Goal: Information Seeking & Learning: Check status

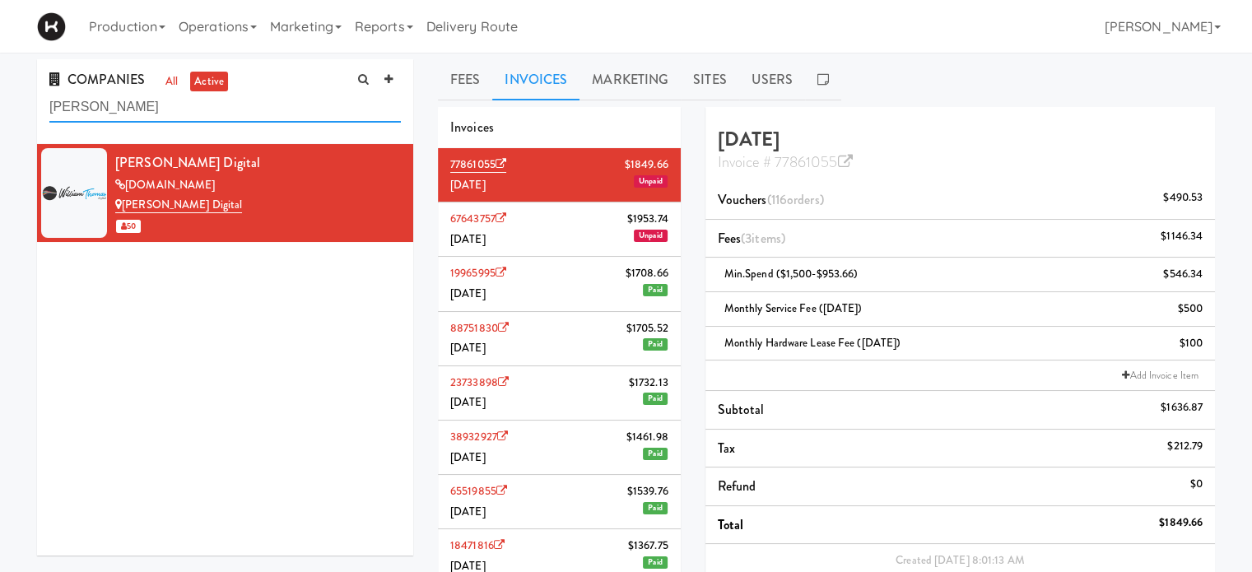
click at [102, 111] on input "[PERSON_NAME]" at bounding box center [224, 107] width 351 height 30
type input "w"
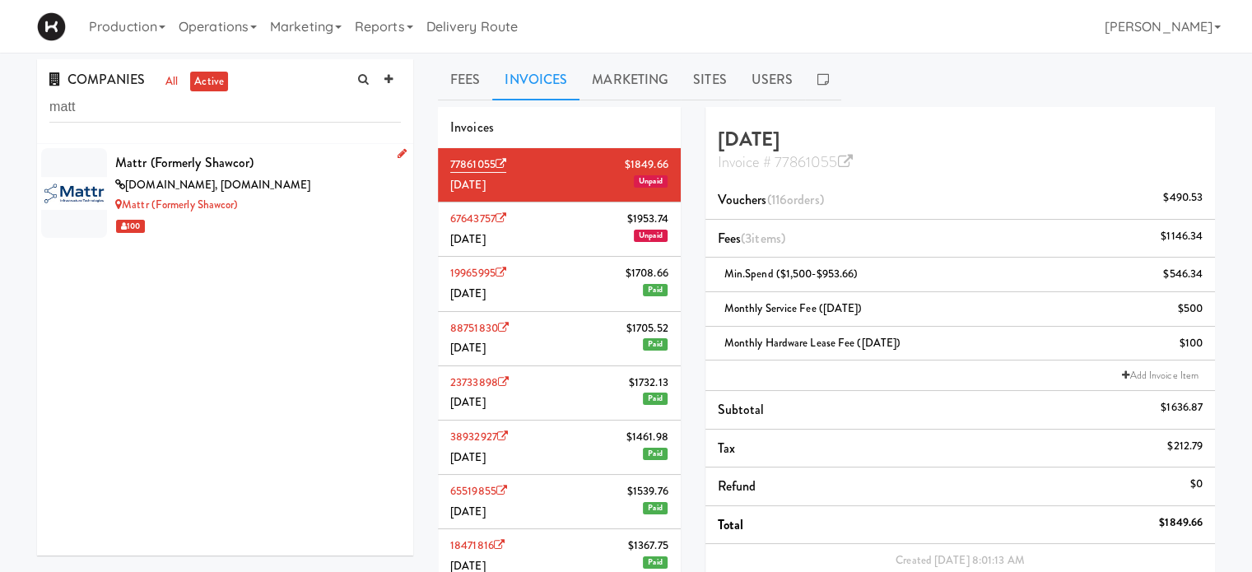
click at [306, 203] on div "Mattr (formerly Shawcor)" at bounding box center [258, 205] width 286 height 21
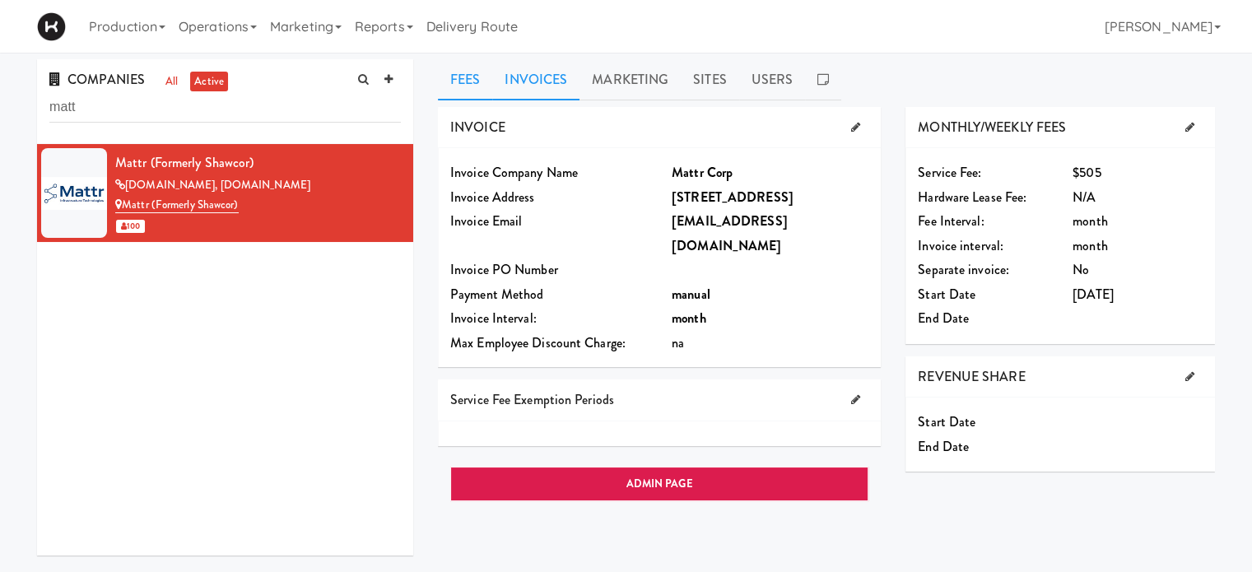
click at [528, 62] on link "Invoices" at bounding box center [535, 79] width 87 height 41
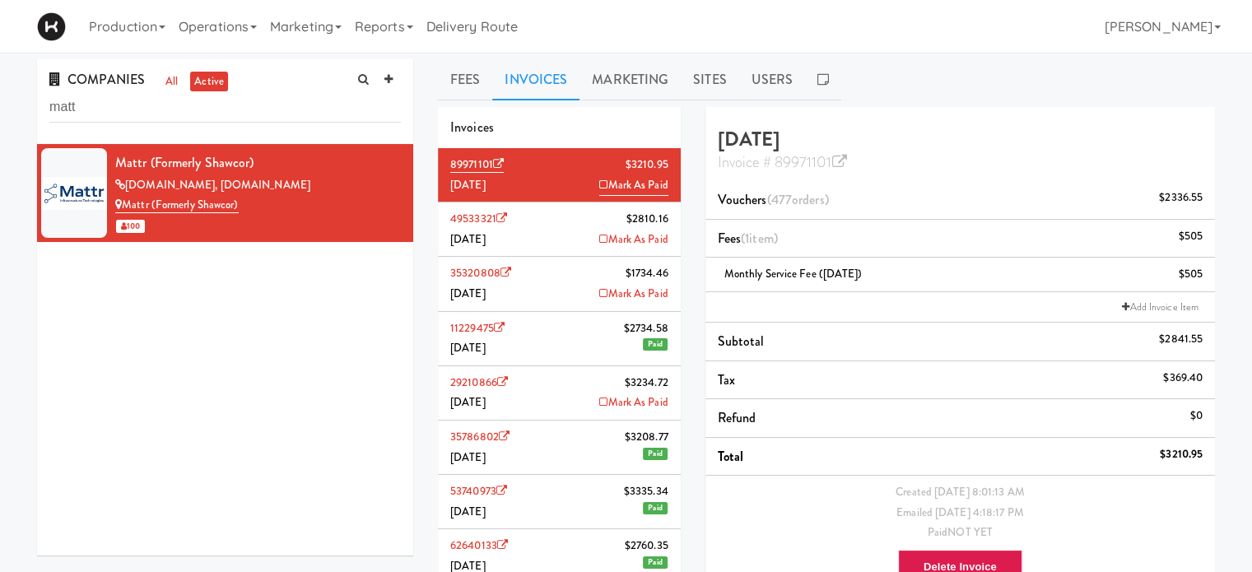
click at [815, 195] on ng-pluralize "orders" at bounding box center [808, 199] width 33 height 19
click at [606, 87] on link "Marketing" at bounding box center [629, 79] width 101 height 41
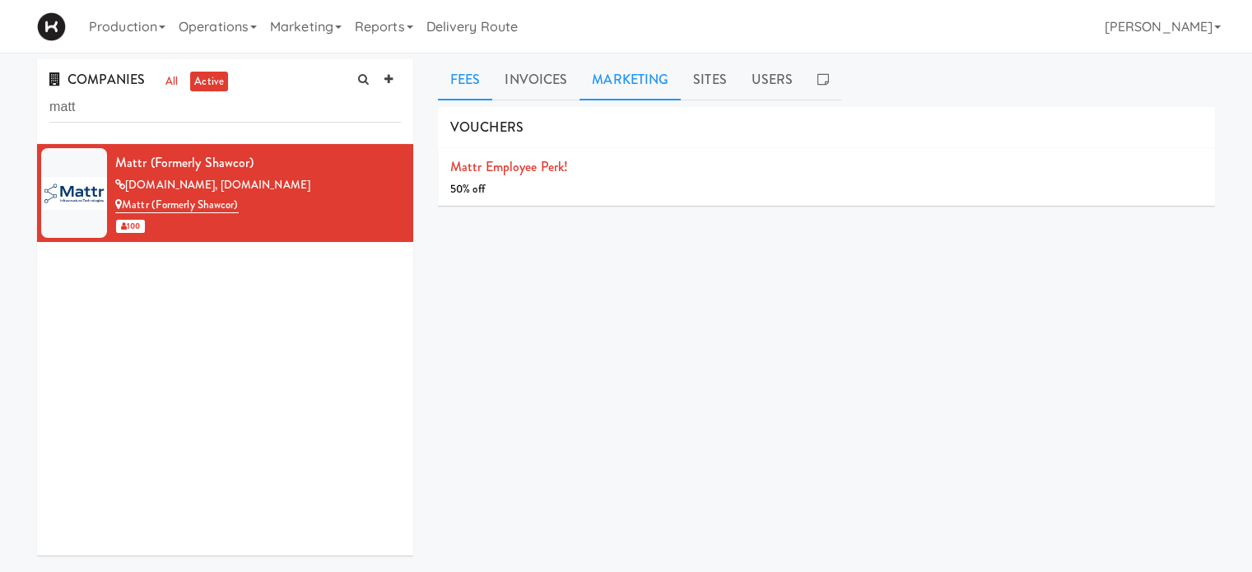
click at [471, 89] on link "Fees" at bounding box center [465, 79] width 54 height 41
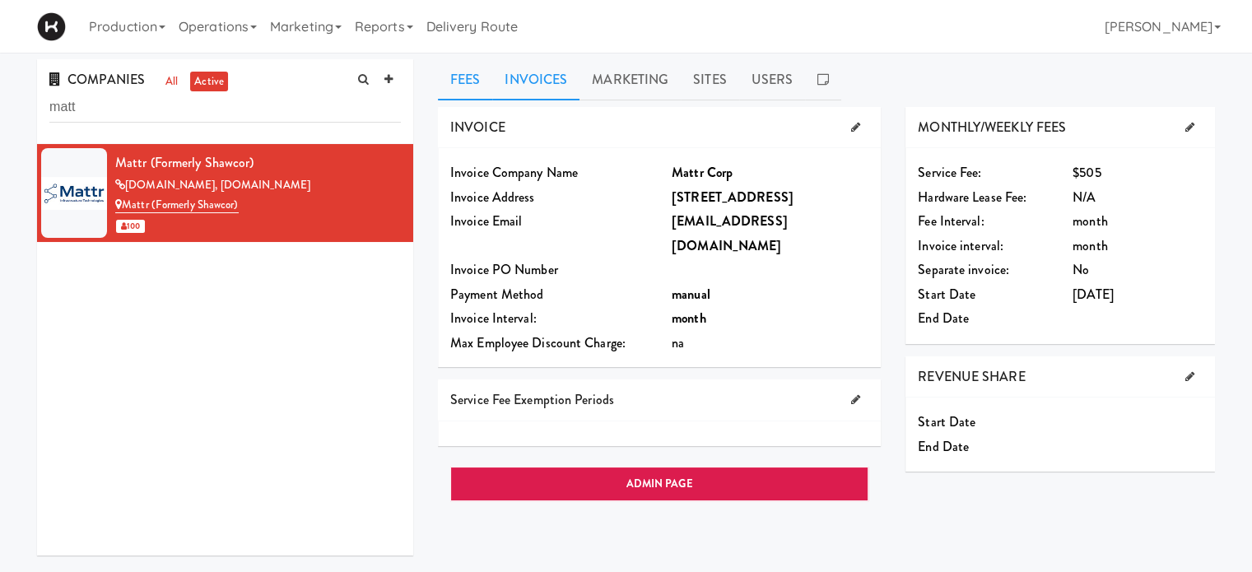
click at [530, 73] on link "Invoices" at bounding box center [535, 79] width 87 height 41
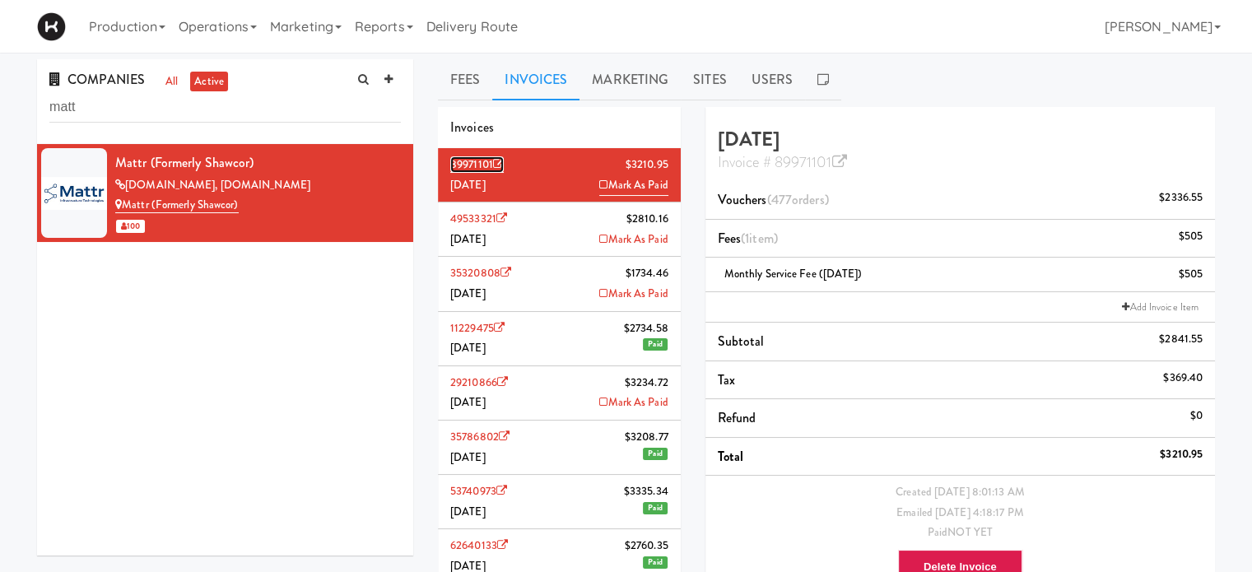
click at [477, 165] on link "89971101" at bounding box center [477, 164] width 54 height 16
click at [527, 218] on li "49533321 $2810.[DATE] Mark As Paid" at bounding box center [559, 229] width 243 height 54
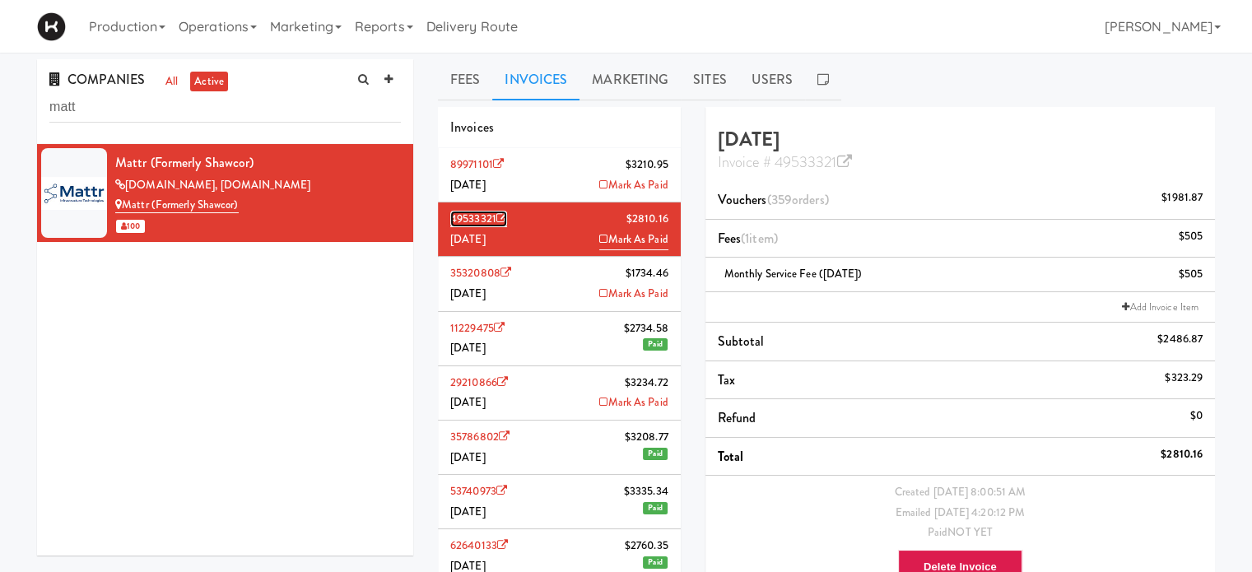
click at [491, 218] on link "49533321" at bounding box center [478, 219] width 57 height 16
click at [100, 109] on input "matt" at bounding box center [224, 107] width 351 height 30
type input "m"
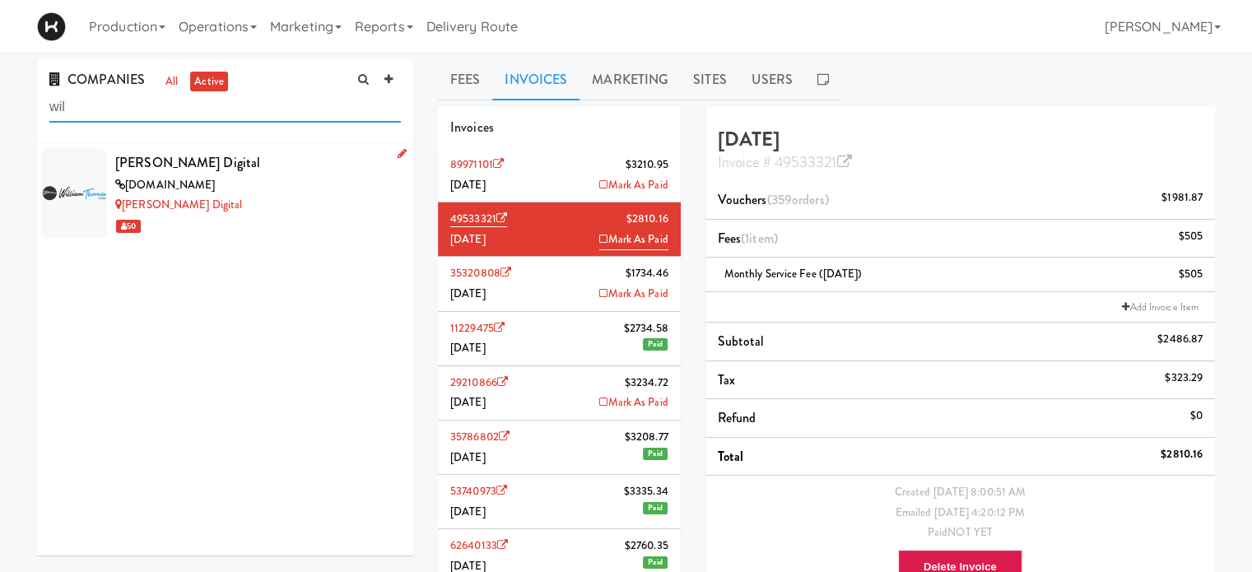
type input "wil"
click at [335, 203] on div "[PERSON_NAME] Digital" at bounding box center [258, 205] width 286 height 21
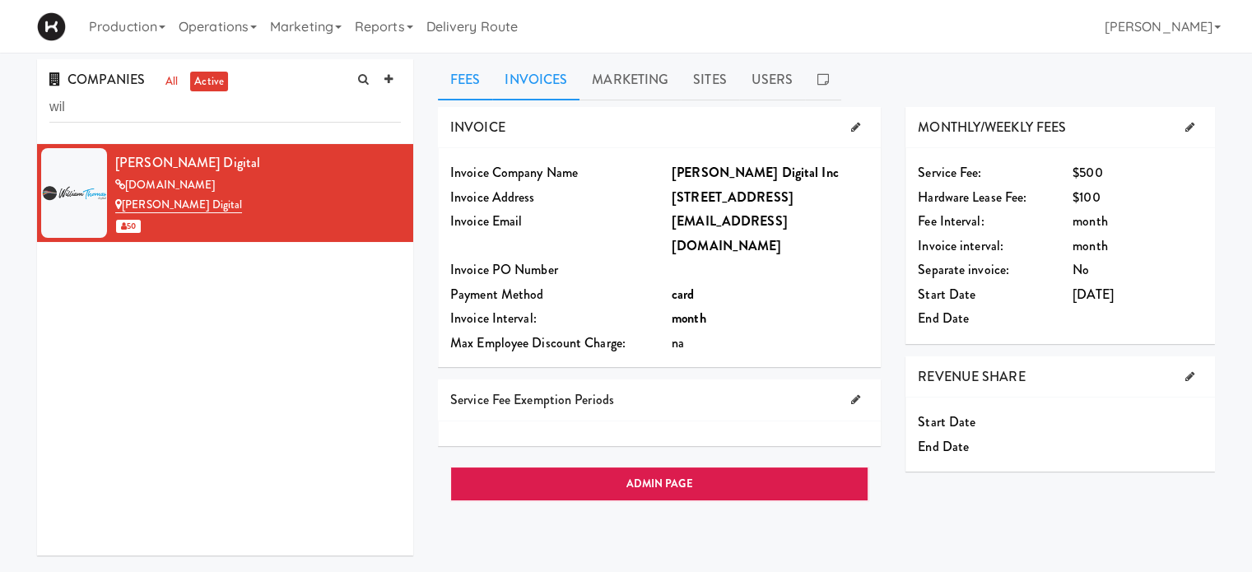
click at [541, 80] on link "Invoices" at bounding box center [535, 79] width 87 height 41
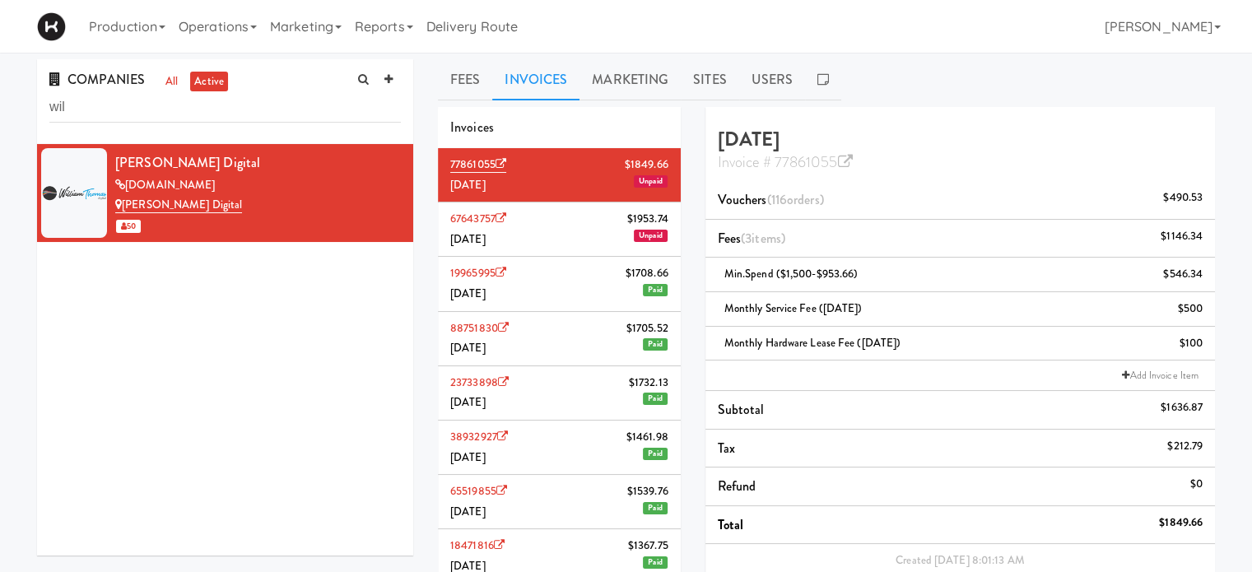
click at [539, 216] on li "67643757 $1953.74 [DATE] Unpaid" at bounding box center [559, 229] width 243 height 54
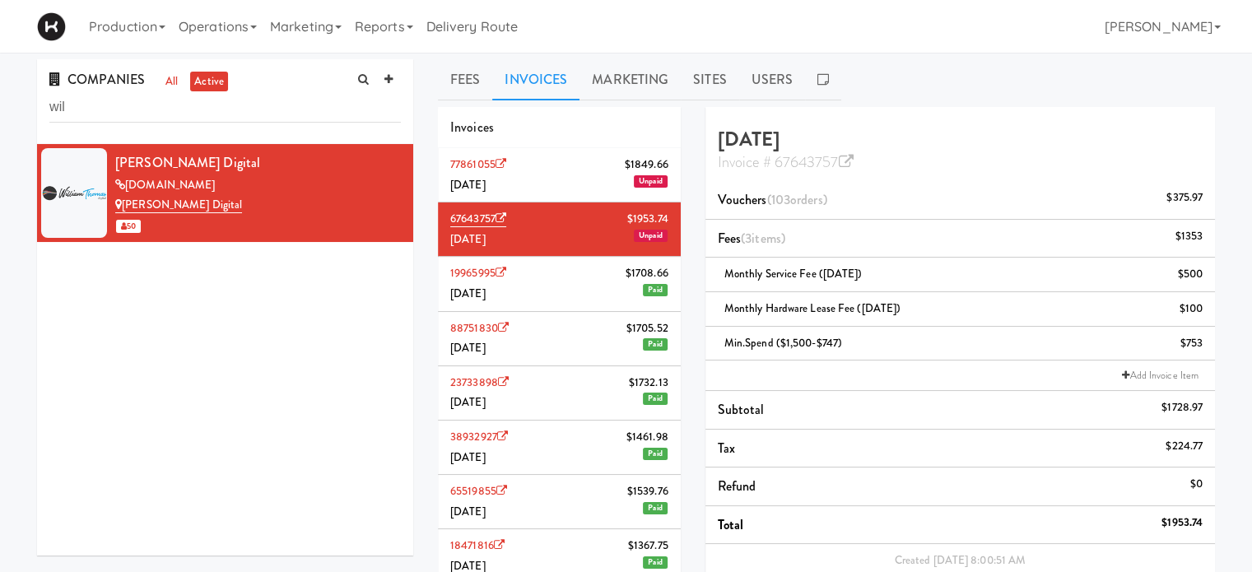
click at [578, 295] on li "19965995 $1708.66 [DATE] Paid" at bounding box center [559, 284] width 243 height 54
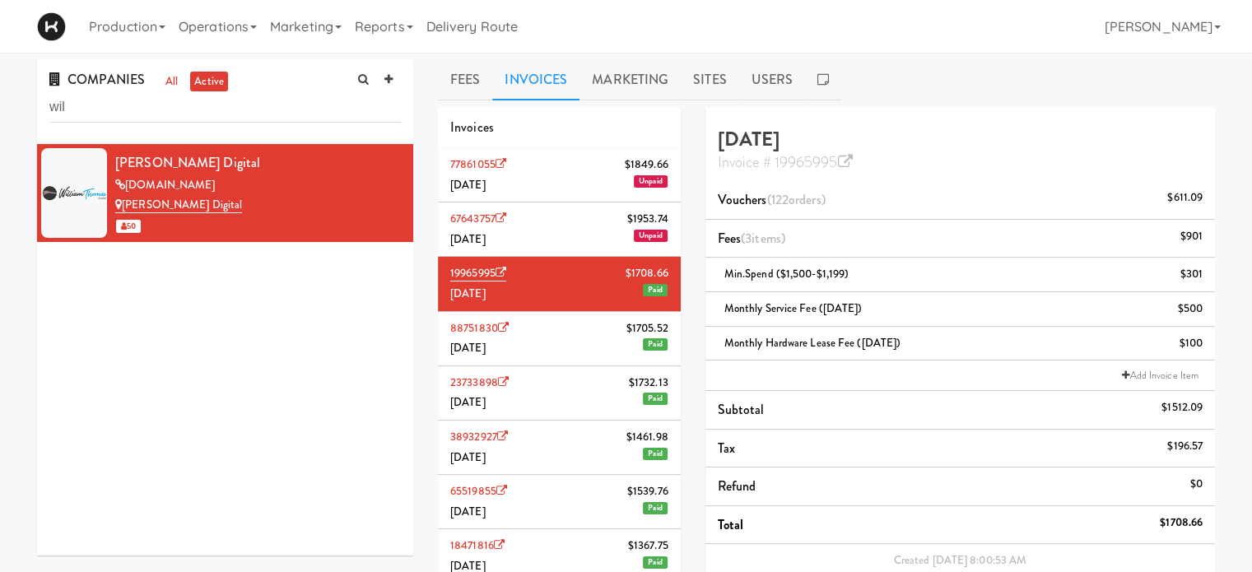
click at [575, 349] on li "88751830 $1705.52 [DATE] Paid" at bounding box center [559, 339] width 243 height 54
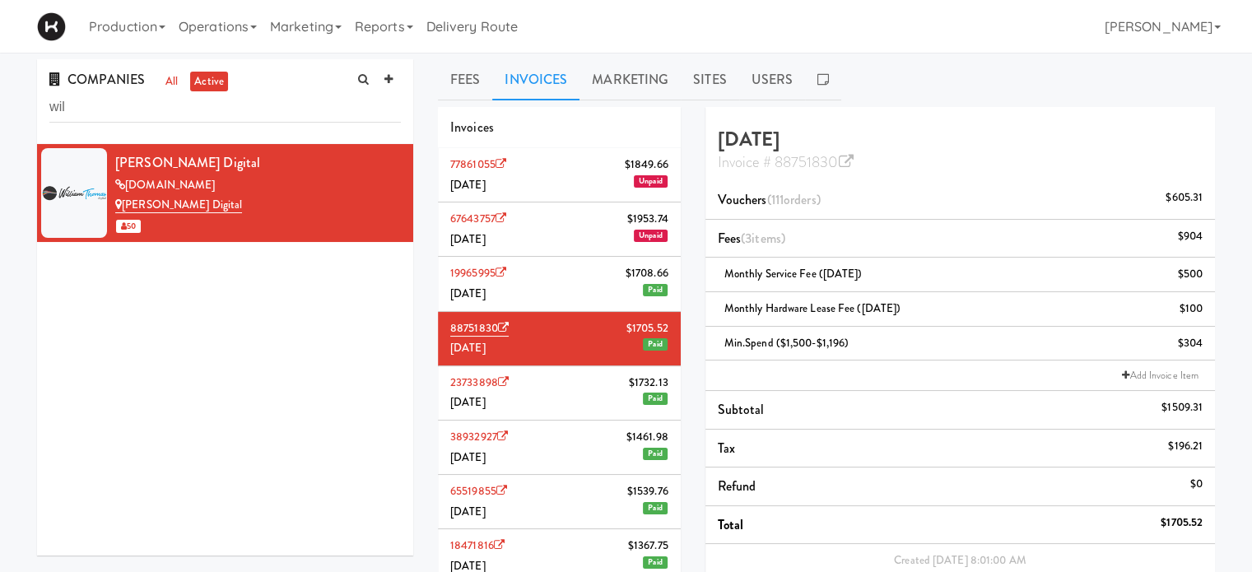
click at [576, 366] on li "23733898 $1732.[DATE] Paid" at bounding box center [559, 393] width 243 height 54
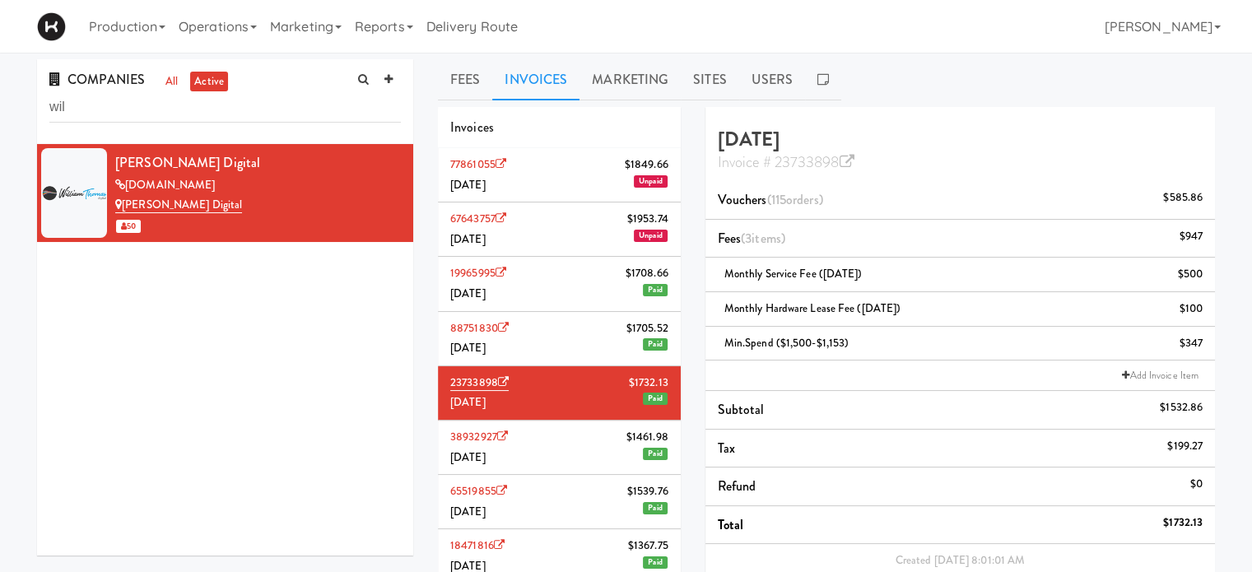
click at [576, 457] on li "38932927 $1461.98 [DATE] Paid" at bounding box center [559, 448] width 243 height 54
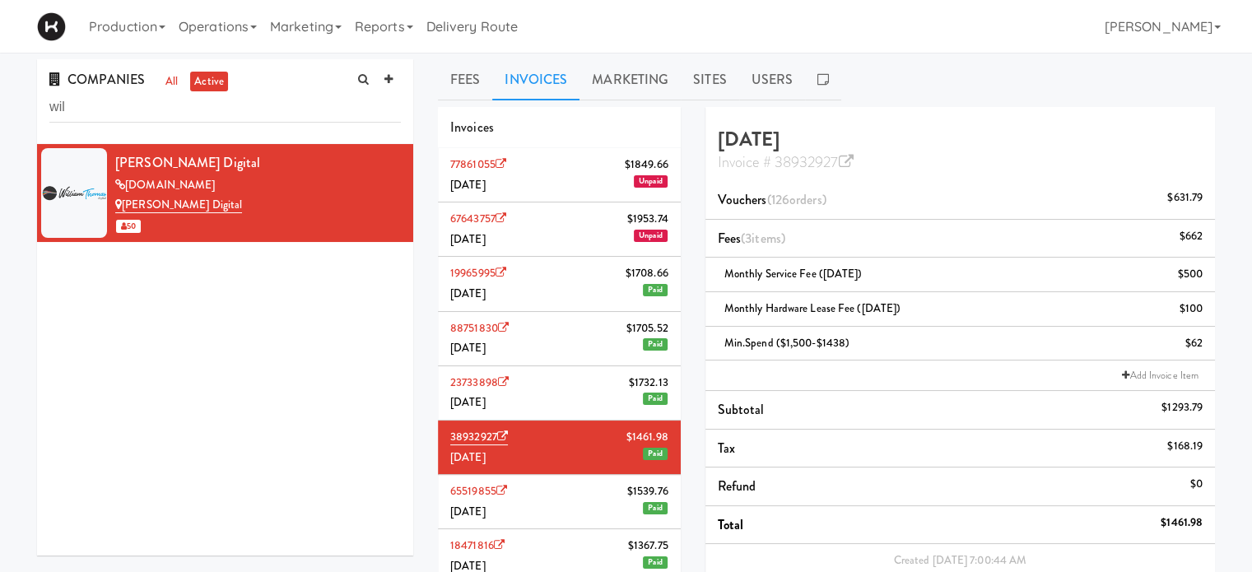
click at [571, 521] on li "65519855 $1539.76 [DATE] Paid" at bounding box center [559, 502] width 243 height 54
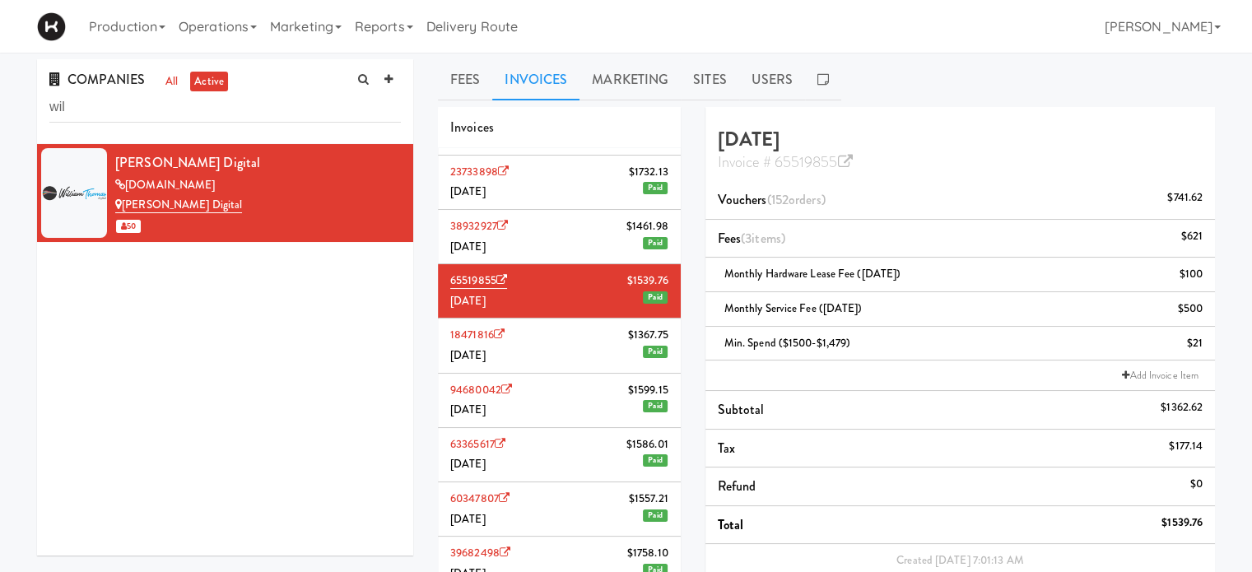
scroll to position [263, 0]
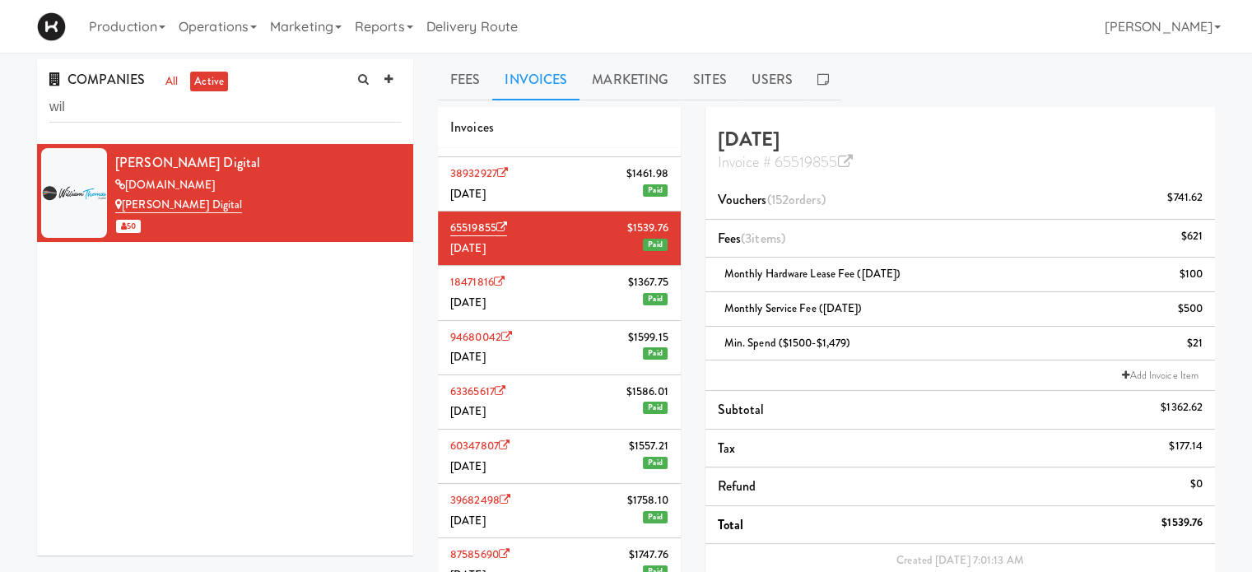
click at [541, 304] on li "18471816 $1367.75 [DATE] Paid" at bounding box center [559, 293] width 243 height 54
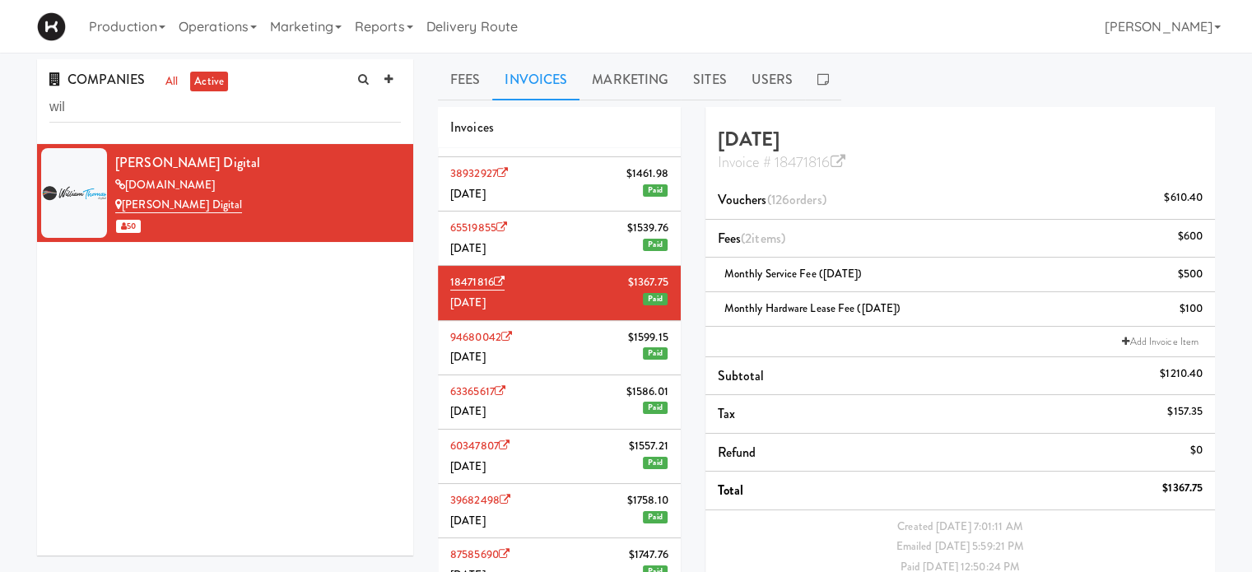
click at [561, 354] on li "94680042 $1599.[DATE] Paid" at bounding box center [559, 348] width 243 height 54
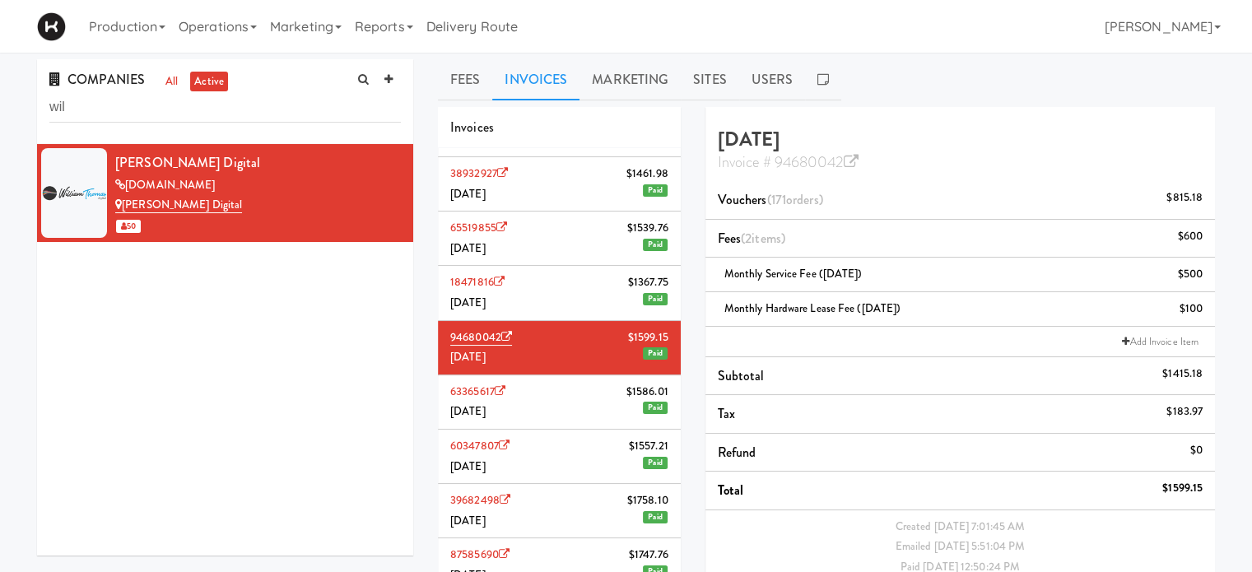
click at [579, 394] on li "63365617 $1586.[DATE] Paid" at bounding box center [559, 402] width 243 height 54
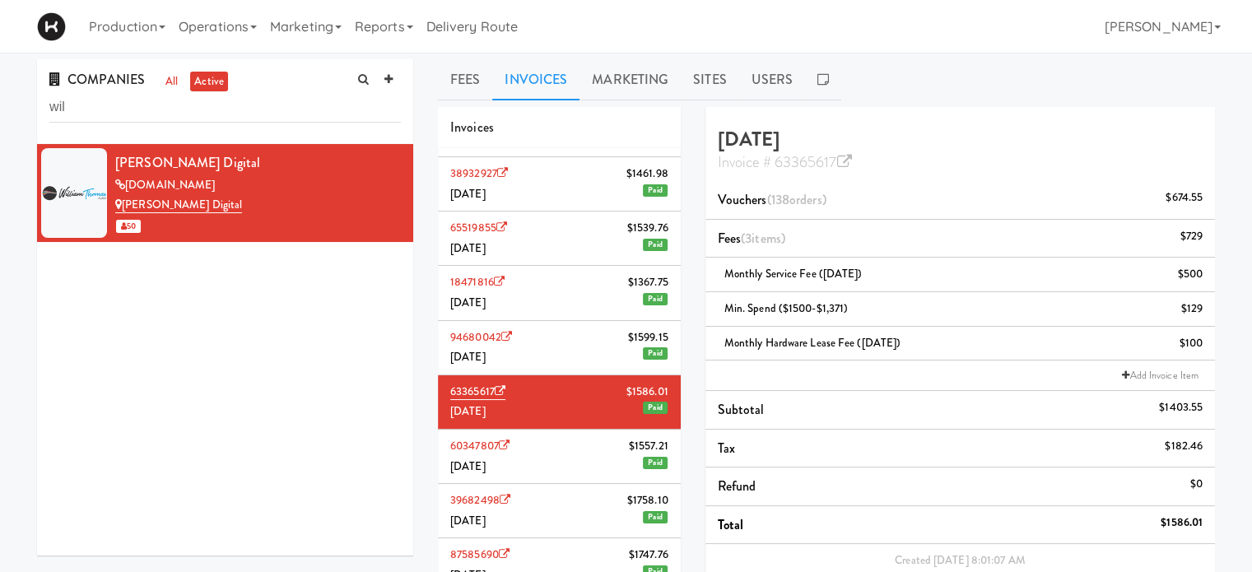
click at [581, 472] on li "60347807 $1557.[DATE] Paid" at bounding box center [559, 457] width 243 height 54
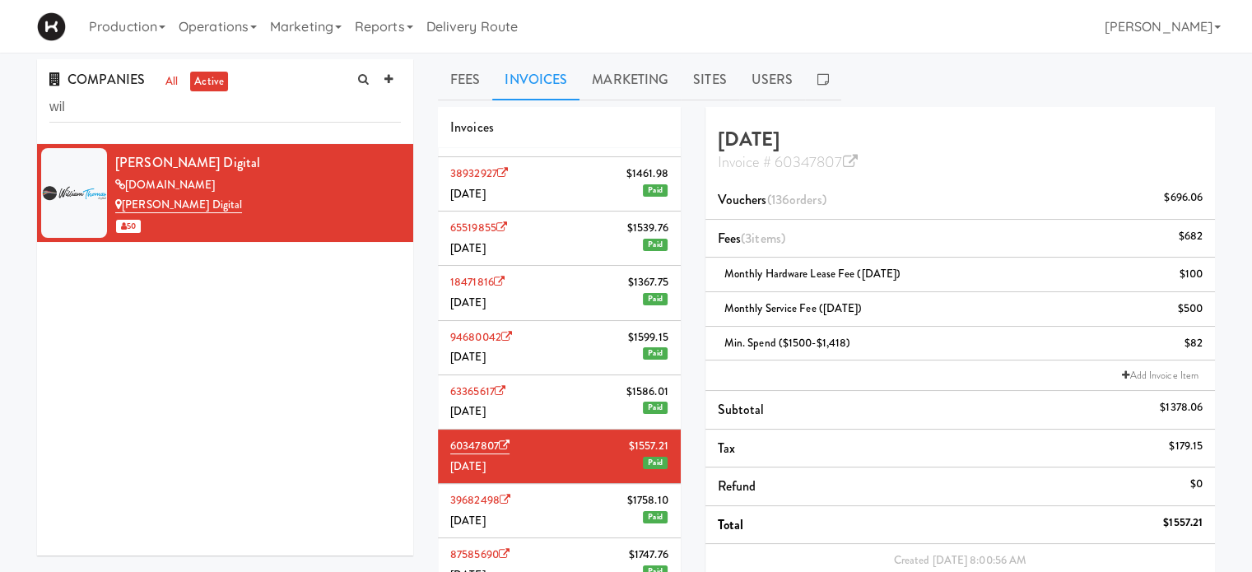
click at [581, 504] on li "39682498 $1758.[DATE] Paid" at bounding box center [559, 511] width 243 height 54
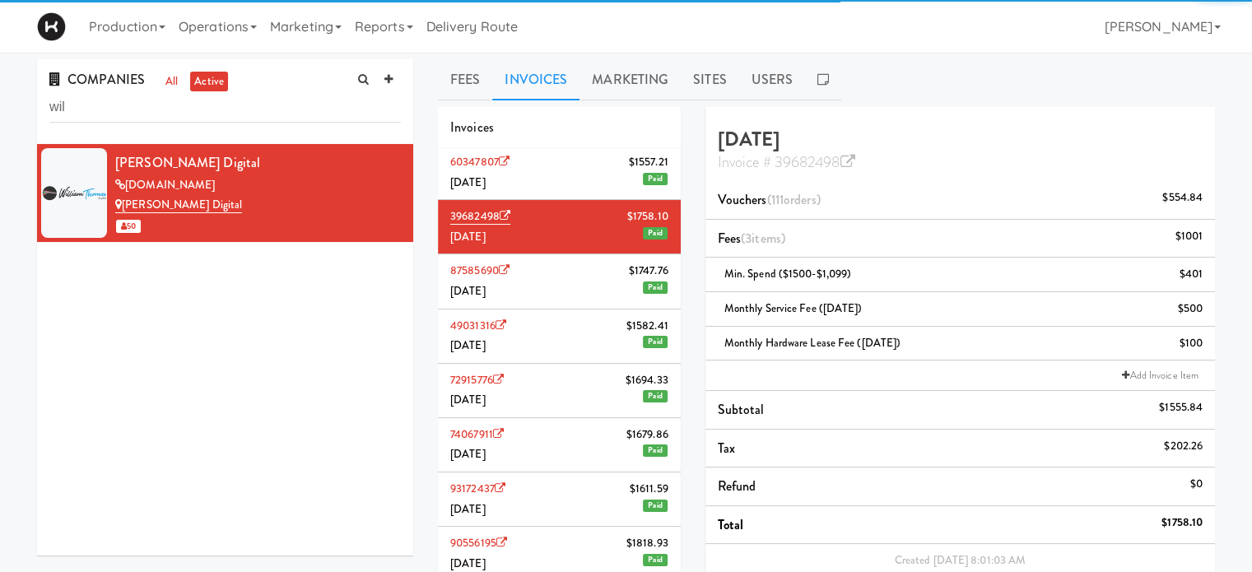
scroll to position [548, 0]
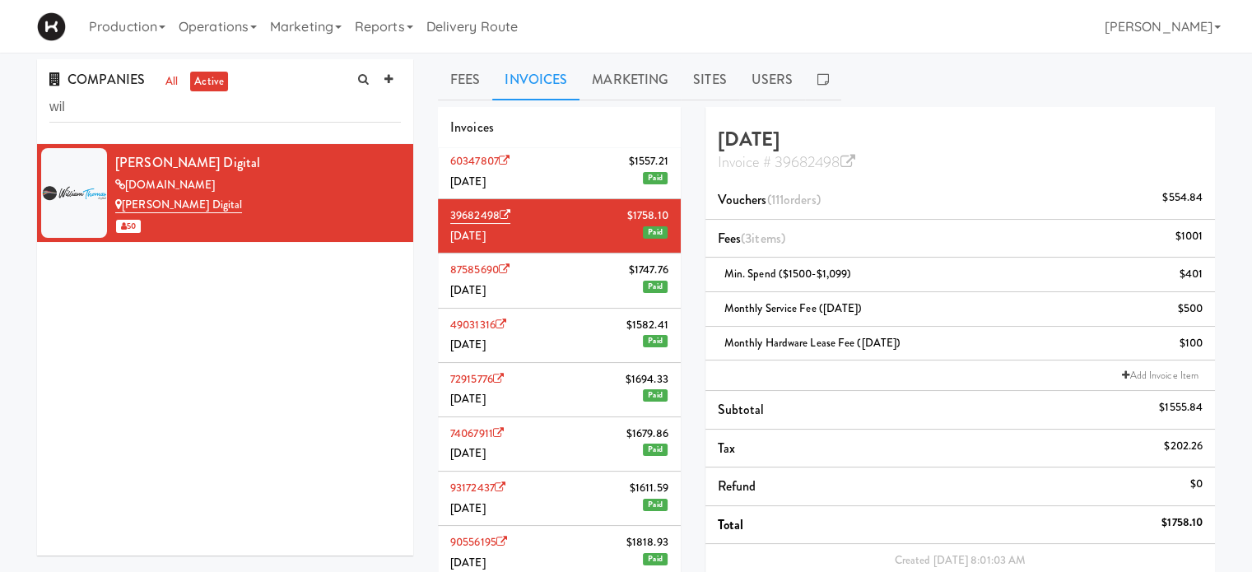
click at [561, 286] on li "87585690 $1747.76 [DATE] Paid" at bounding box center [559, 281] width 243 height 54
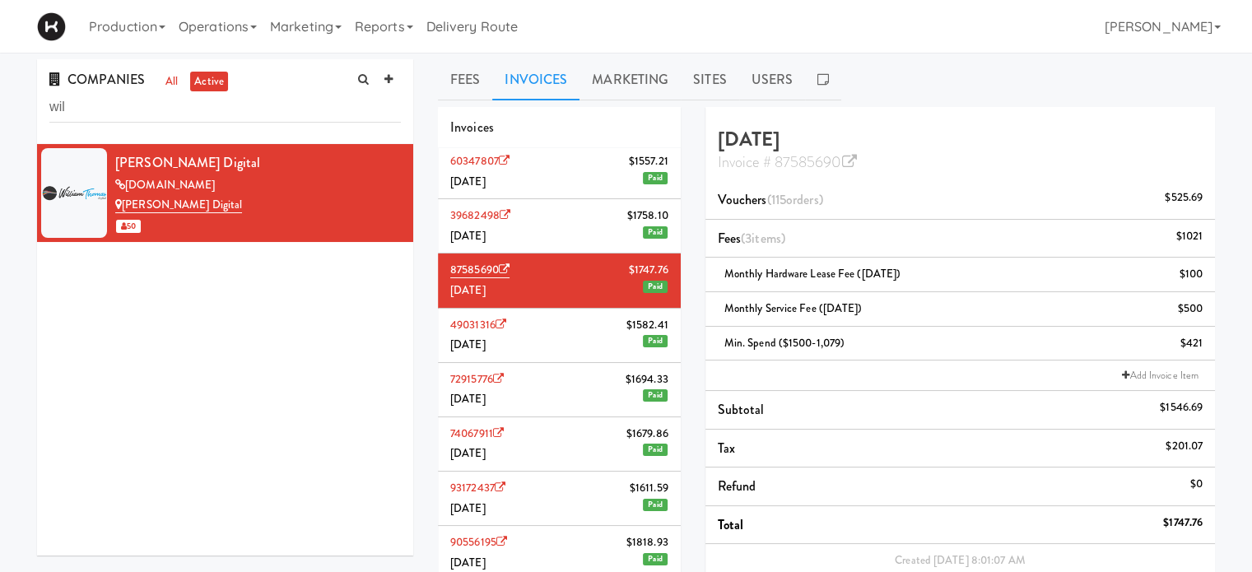
click at [564, 323] on li "49031316 $1582.41 [DATE] Paid" at bounding box center [559, 336] width 243 height 54
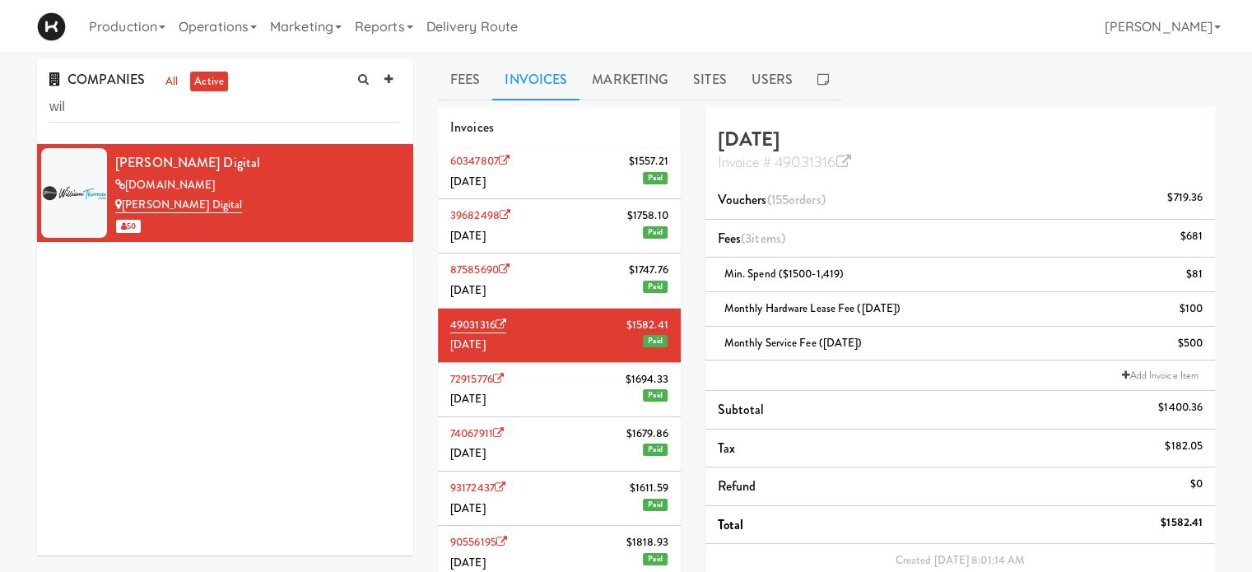
click at [568, 382] on li "72915776 $1694.33 [DATE] Paid" at bounding box center [559, 390] width 243 height 54
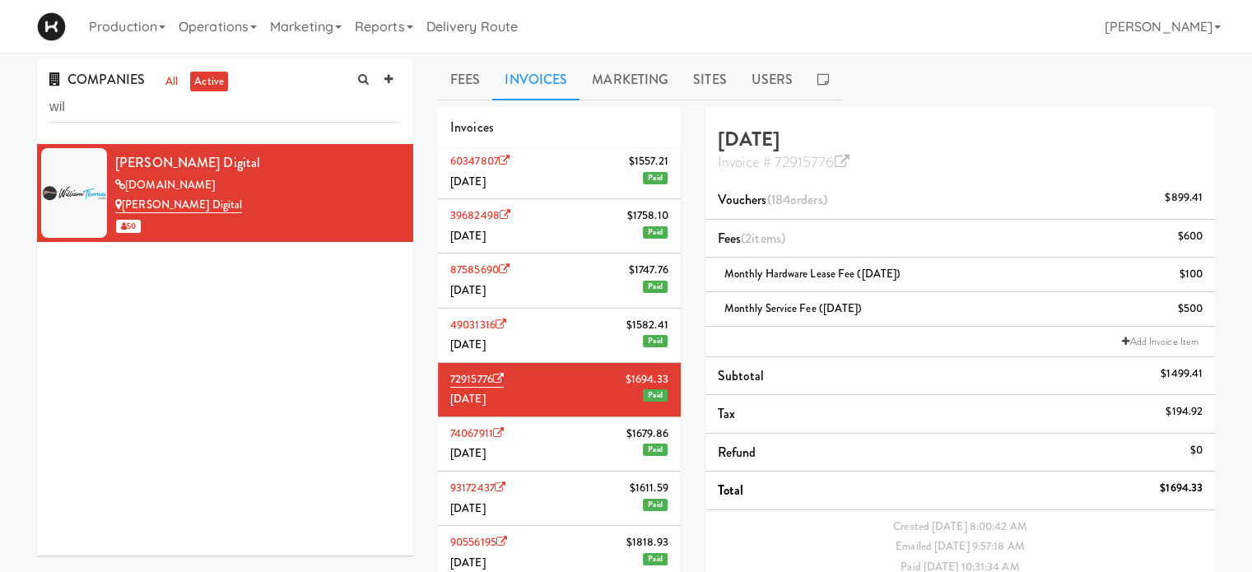
click at [566, 444] on li "74067911 $1679.86 [DATE] Paid" at bounding box center [559, 444] width 243 height 54
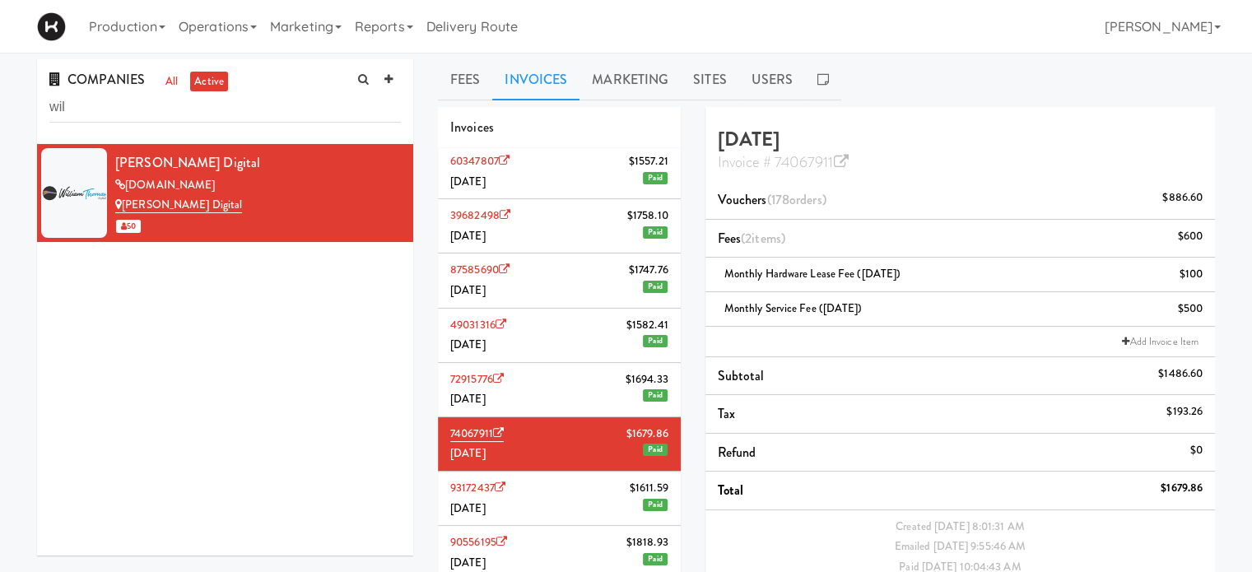
click at [570, 505] on li "93172437 $1611.59 [DATE] Paid" at bounding box center [559, 499] width 243 height 54
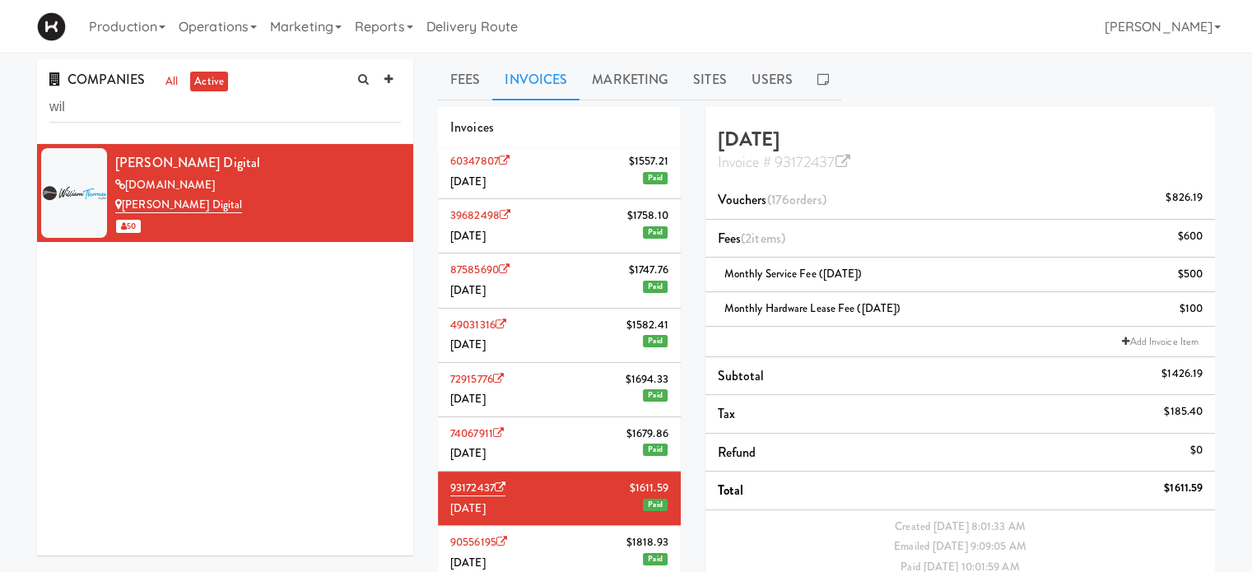
click at [570, 549] on li "90556195 $1818.93 [DATE] Paid" at bounding box center [559, 553] width 243 height 54
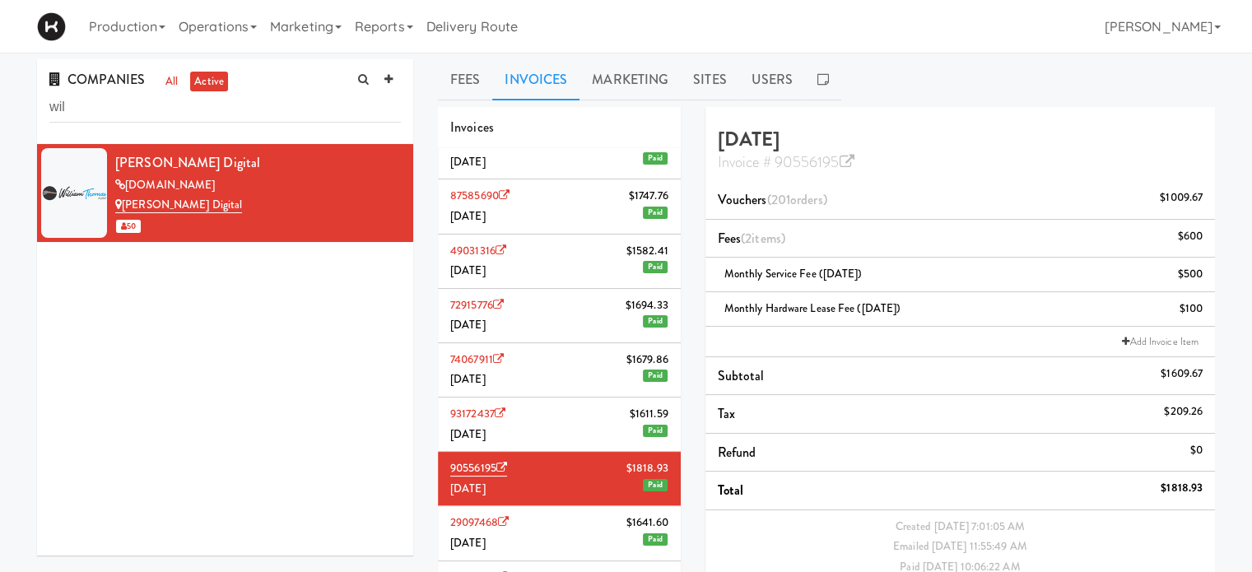
scroll to position [701, 0]
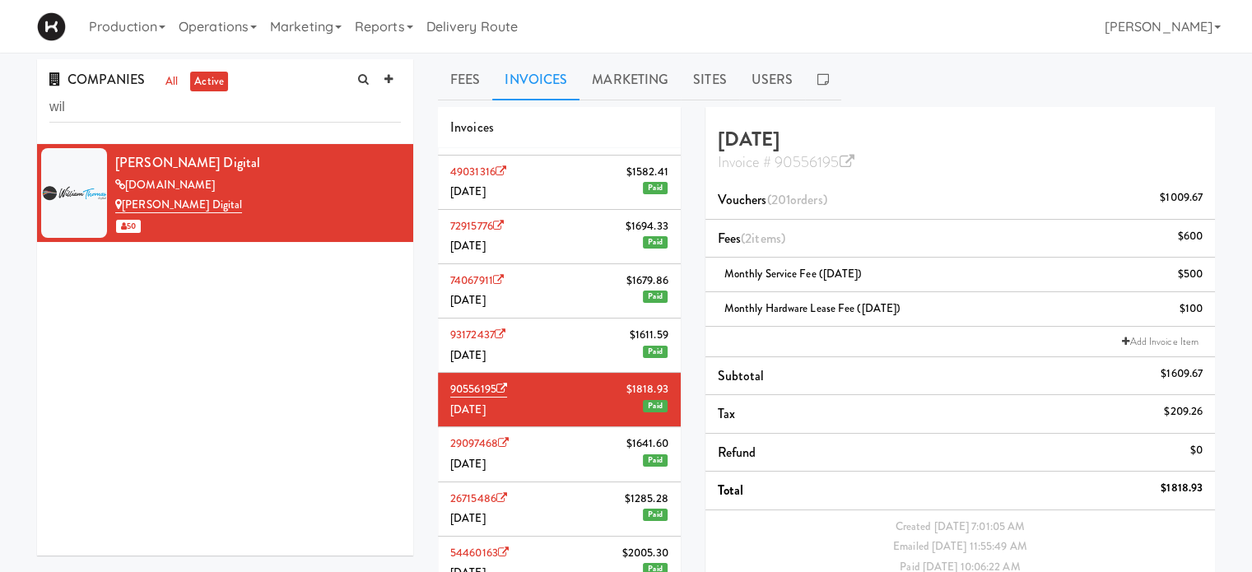
click at [568, 450] on li "29097468 $1641.60 [DATE] Paid" at bounding box center [559, 454] width 243 height 54
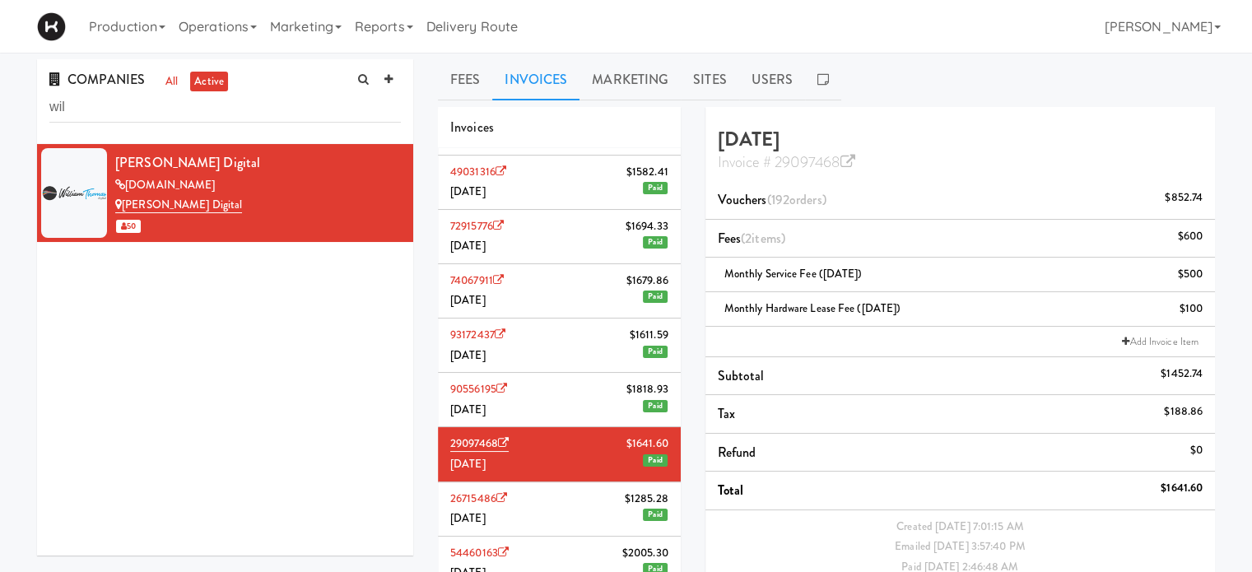
click at [570, 510] on li "26715486 $1285.[DATE] Paid" at bounding box center [559, 509] width 243 height 54
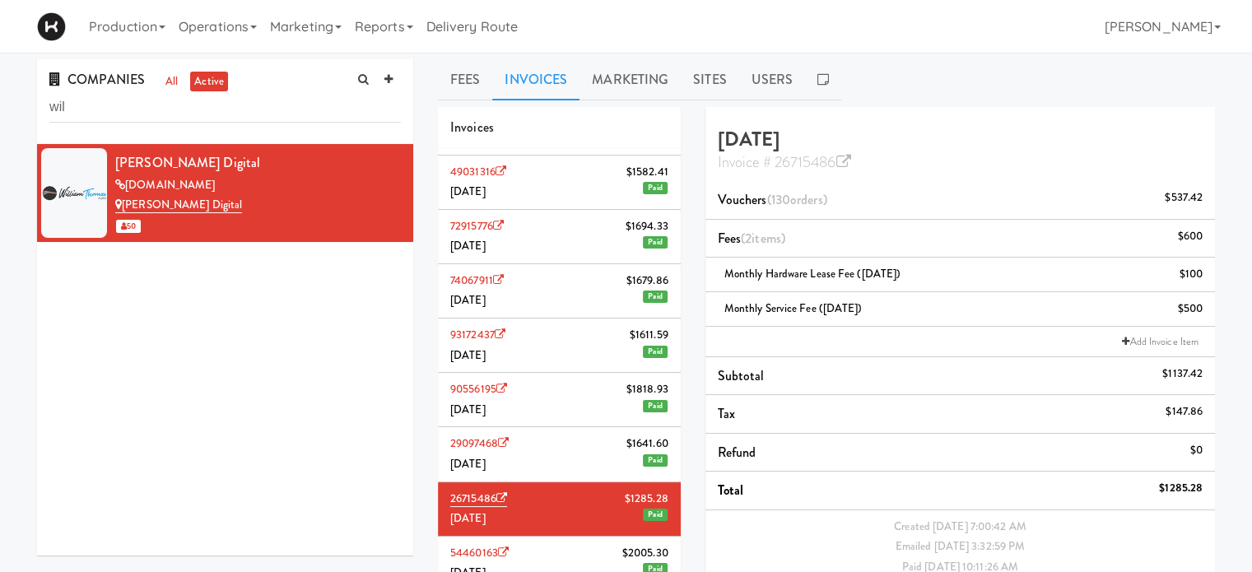
click at [579, 544] on li "54460163 $2005.[DATE] Paid" at bounding box center [559, 564] width 243 height 54
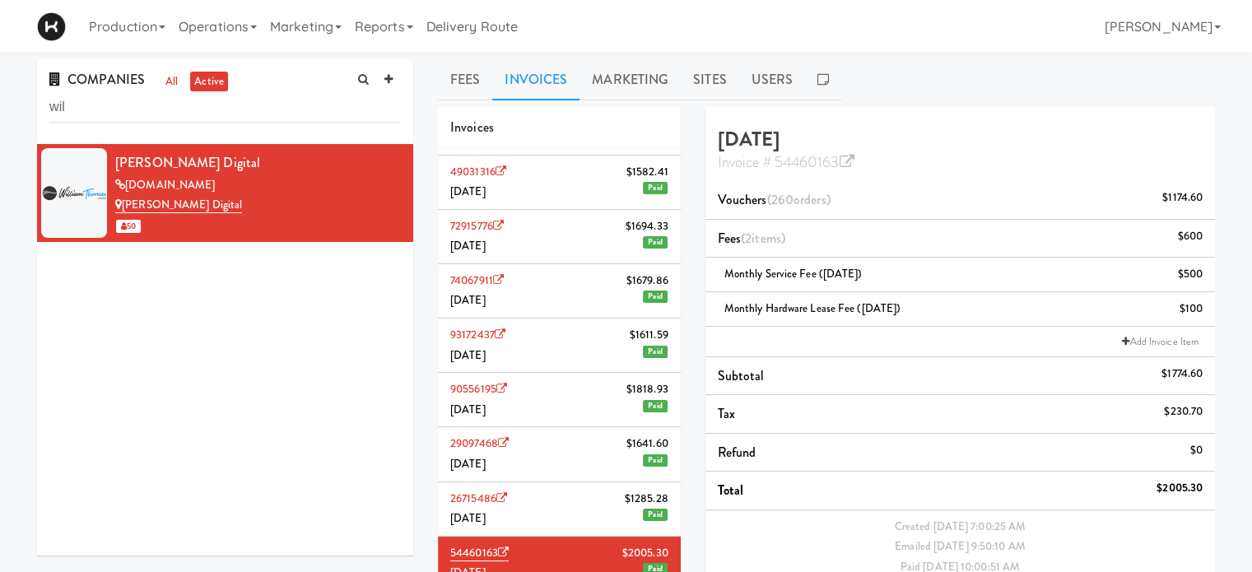
scroll to position [700, 0]
click at [547, 336] on li "93172437 $1611.59 [DATE] Paid" at bounding box center [559, 346] width 243 height 54
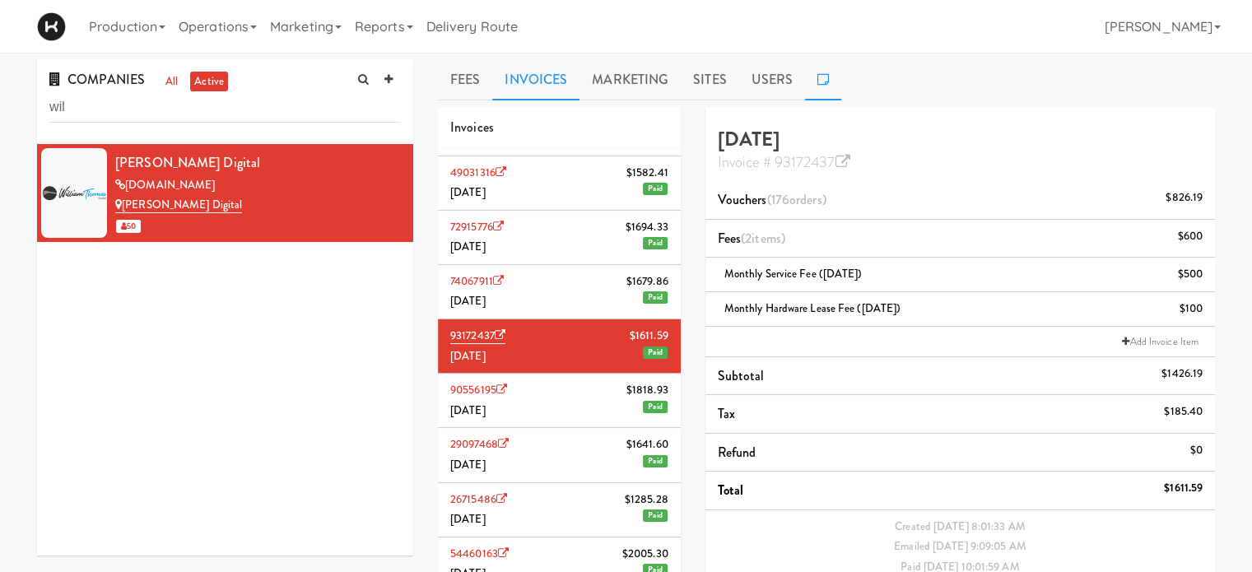
click at [821, 77] on icon at bounding box center [823, 78] width 12 height 13
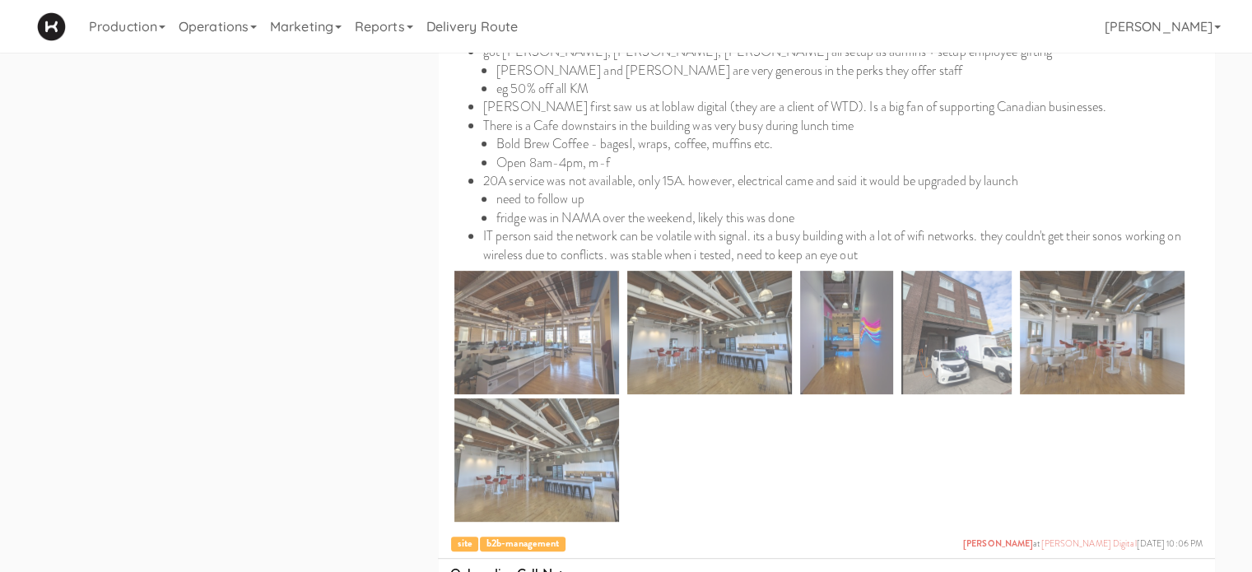
scroll to position [630, 0]
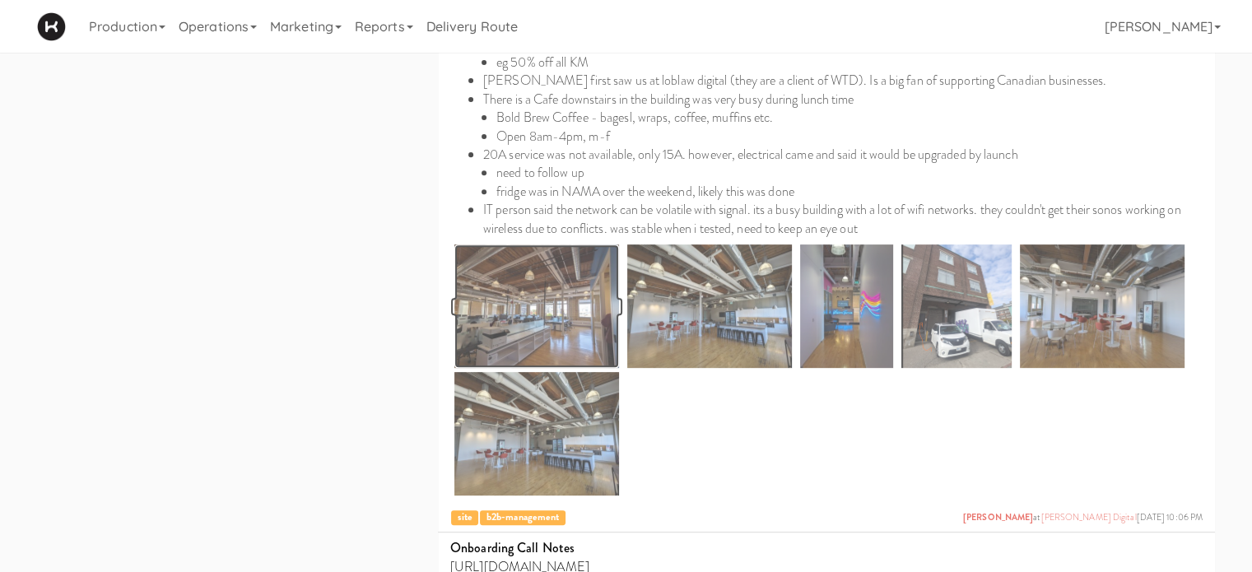
click at [556, 314] on img at bounding box center [536, 305] width 165 height 123
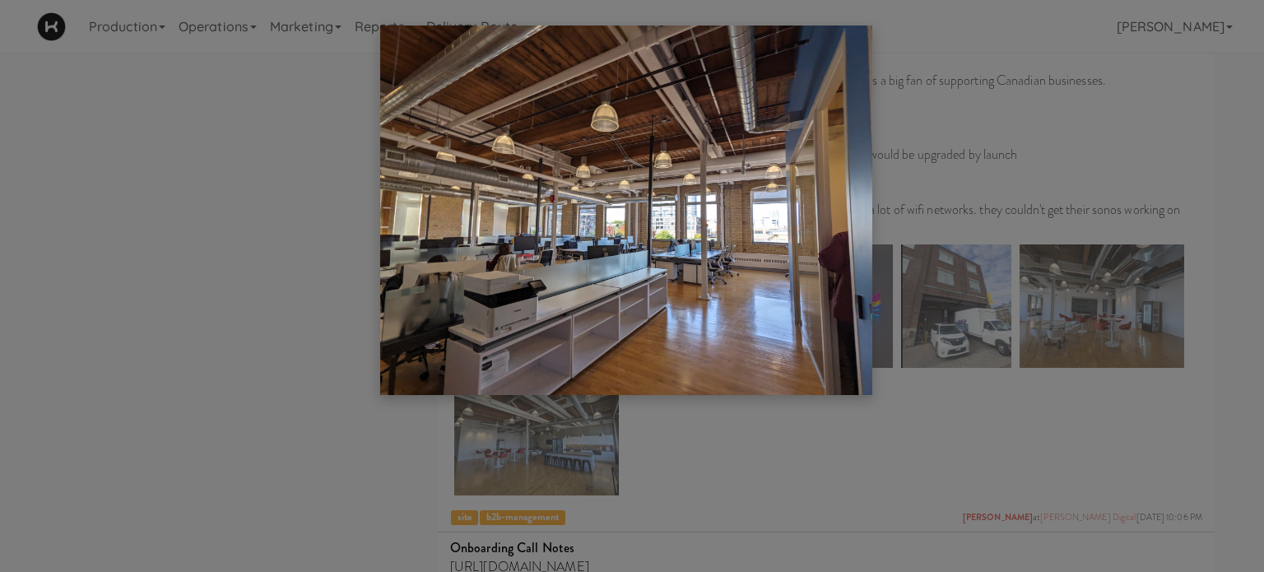
click at [962, 317] on div at bounding box center [632, 286] width 1264 height 572
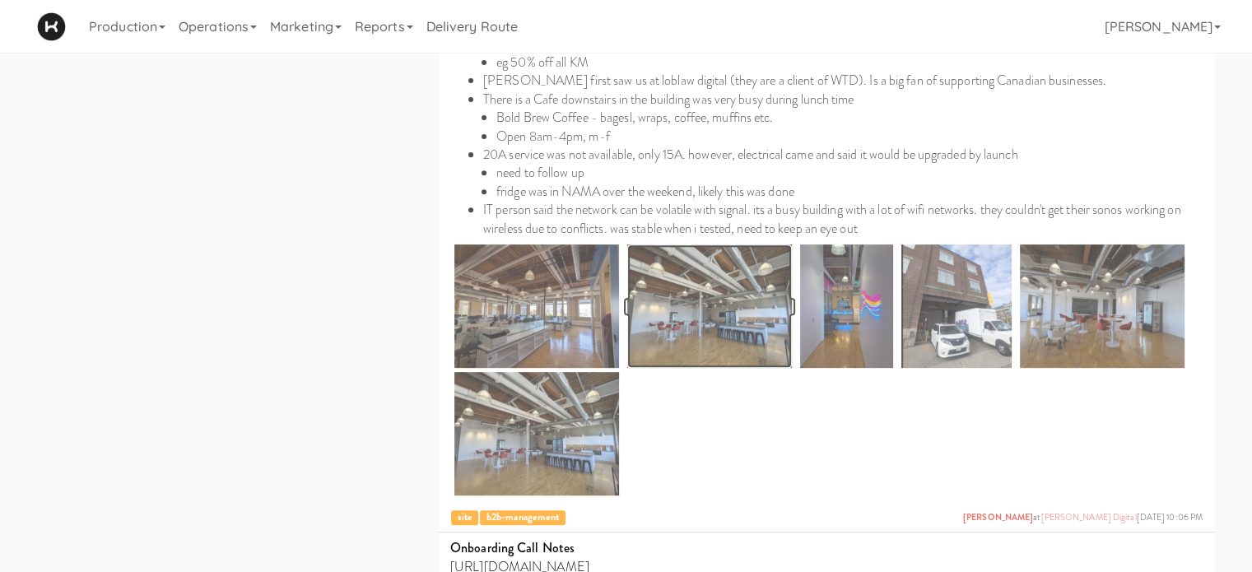
click at [731, 321] on img at bounding box center [709, 305] width 165 height 123
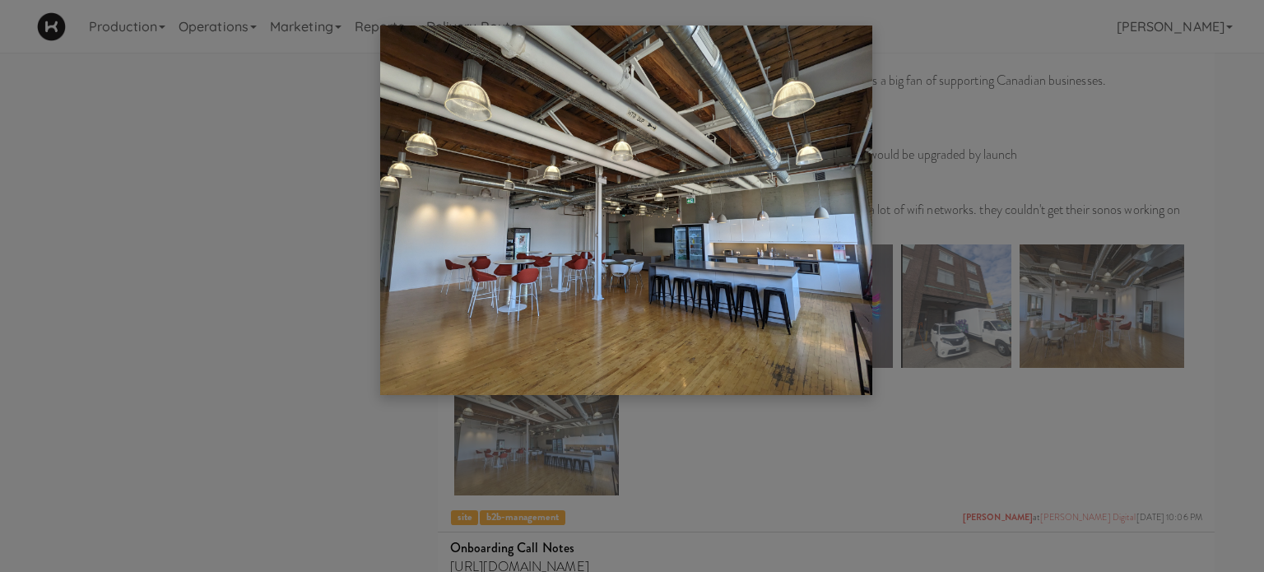
click at [923, 482] on div at bounding box center [632, 286] width 1264 height 572
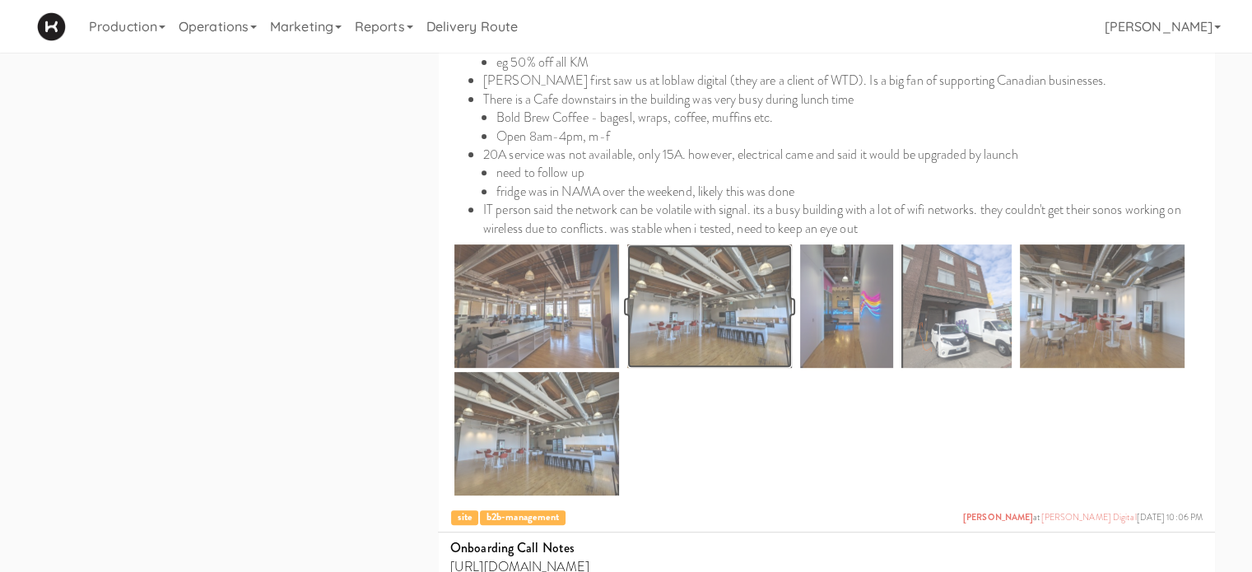
click at [701, 335] on img at bounding box center [709, 305] width 165 height 123
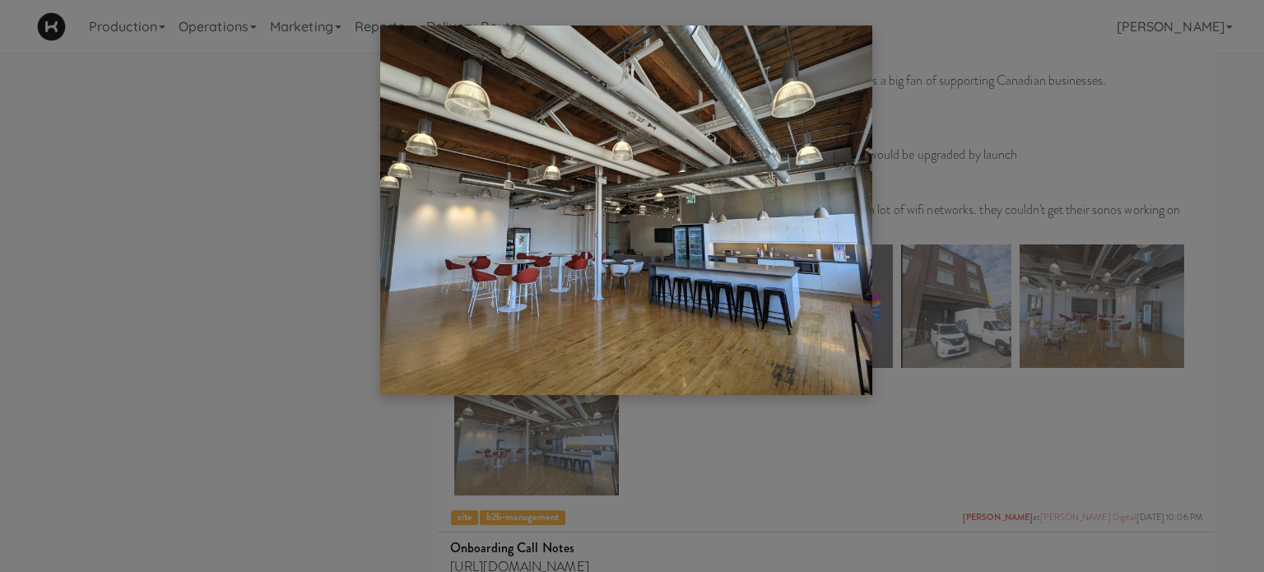
click at [766, 458] on div at bounding box center [632, 286] width 1264 height 572
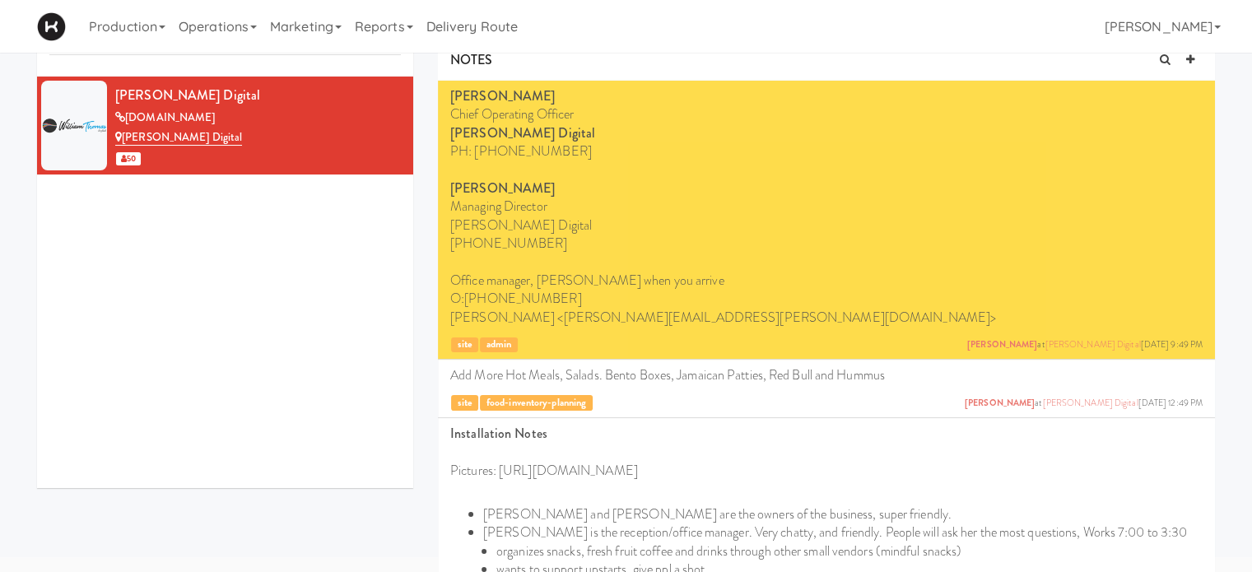
scroll to position [0, 0]
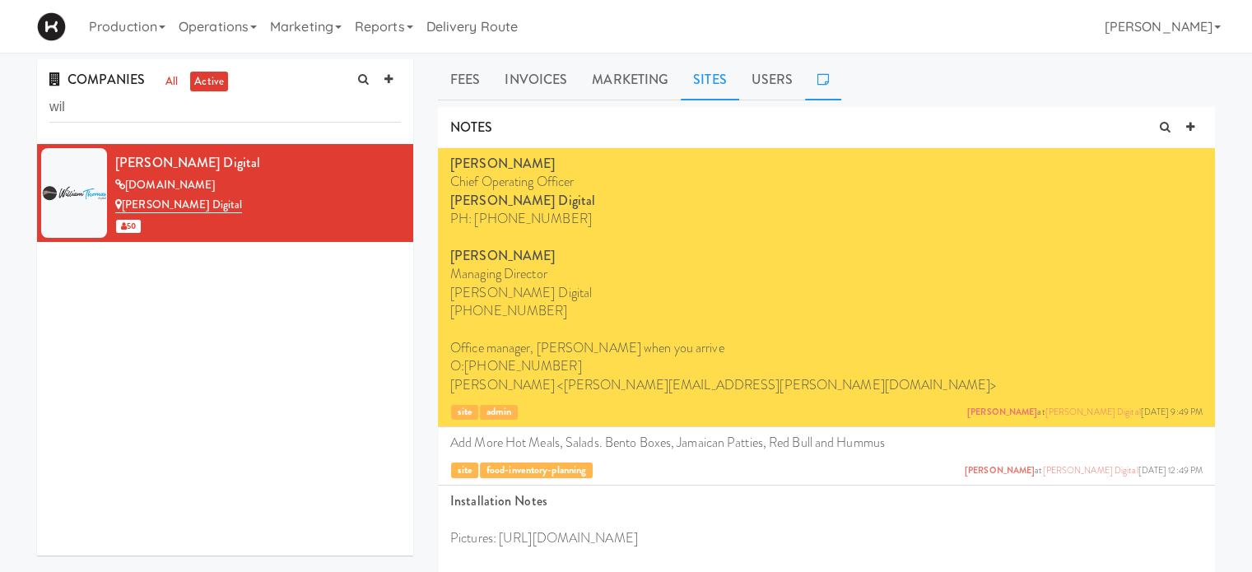
click at [710, 91] on link "Sites" at bounding box center [710, 79] width 58 height 41
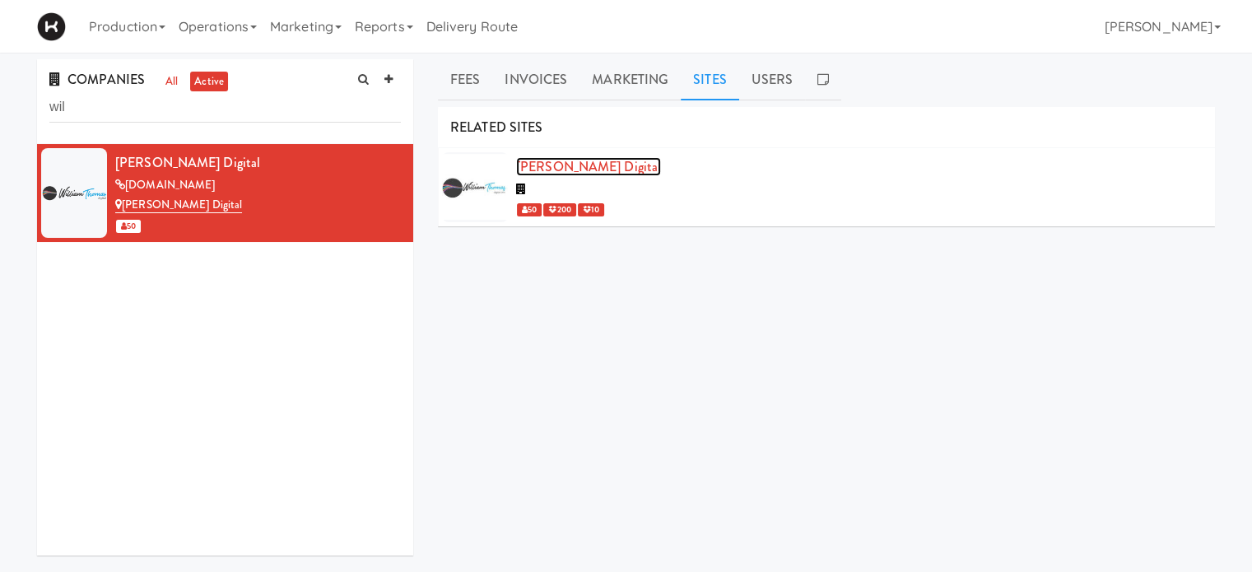
click at [596, 166] on link "[PERSON_NAME] Digital" at bounding box center [588, 166] width 145 height 19
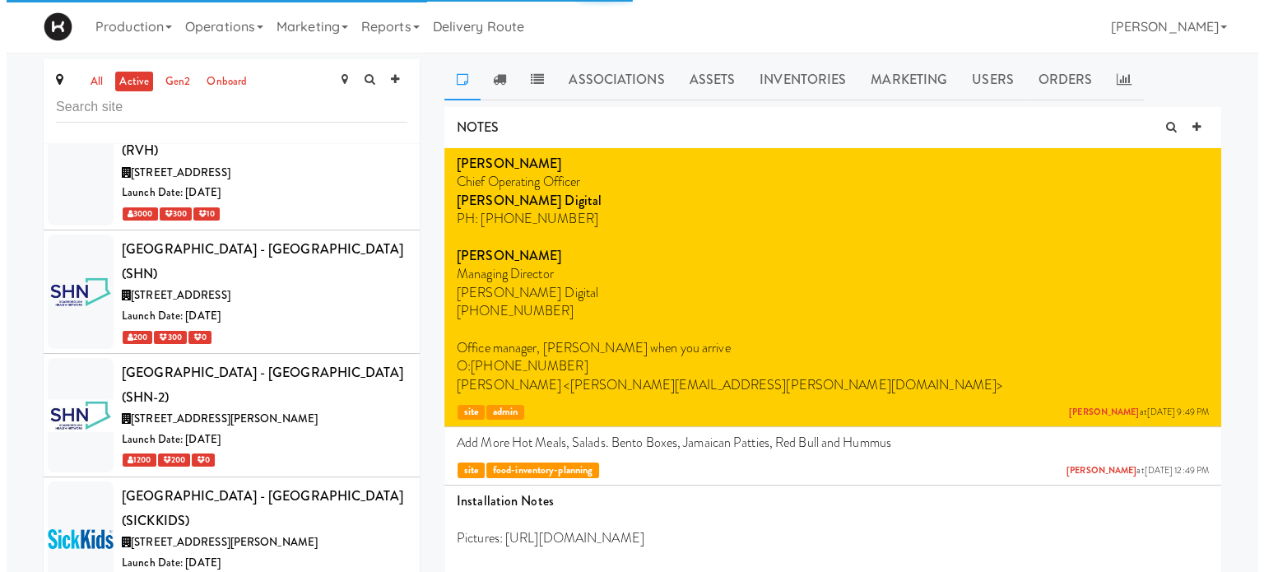
scroll to position [8007, 0]
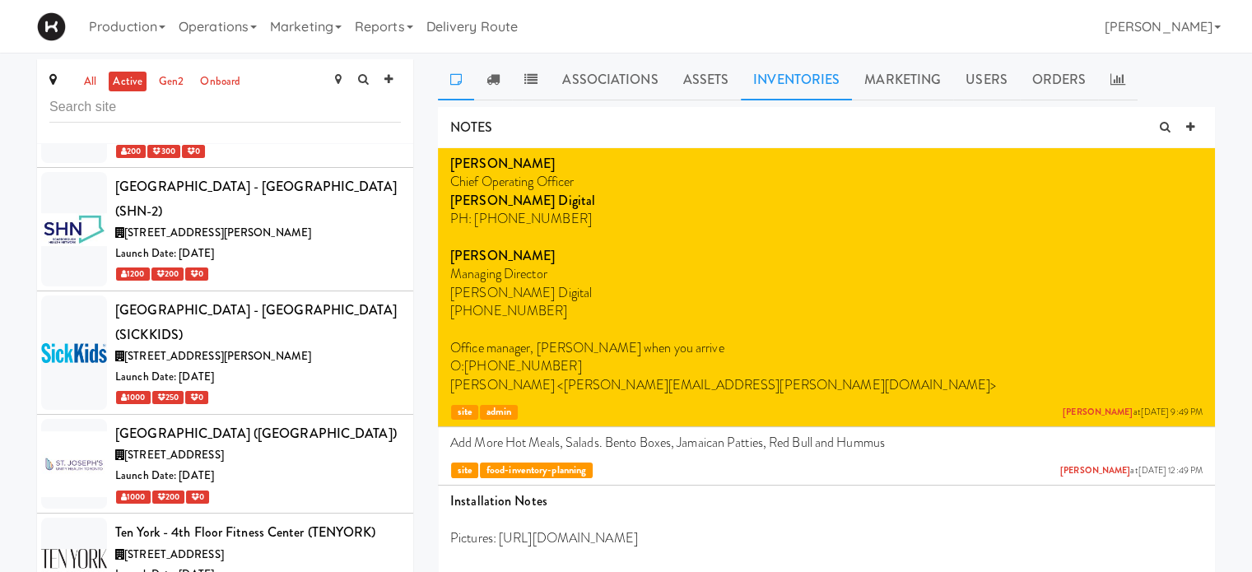
click at [822, 86] on link "Inventories" at bounding box center [796, 79] width 111 height 41
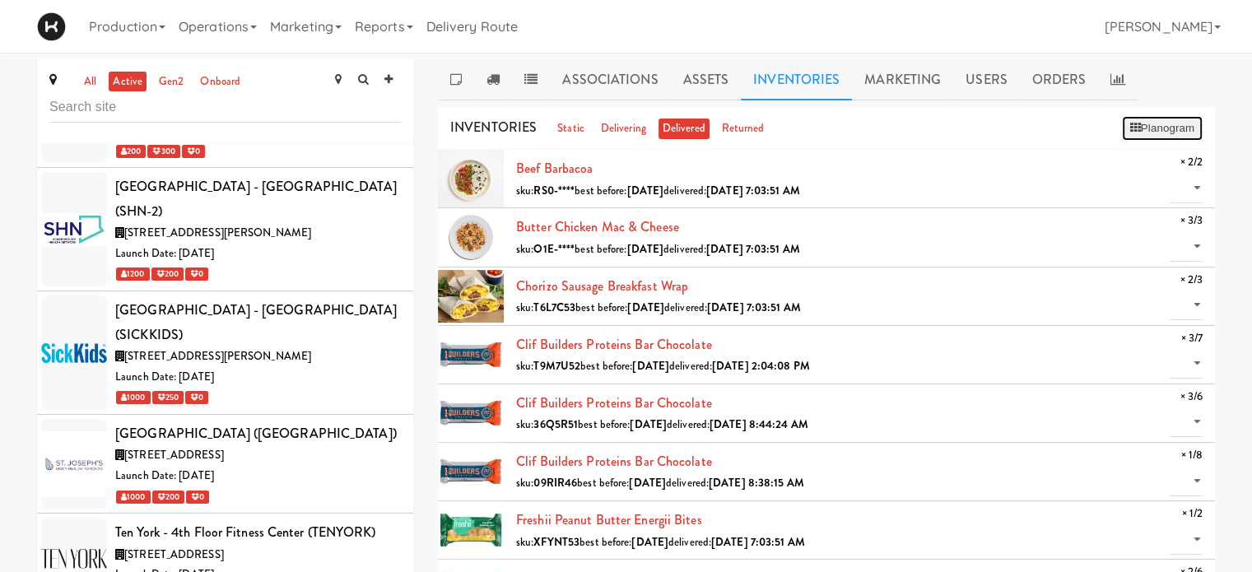
click at [1155, 126] on button "Planogram" at bounding box center [1162, 128] width 81 height 25
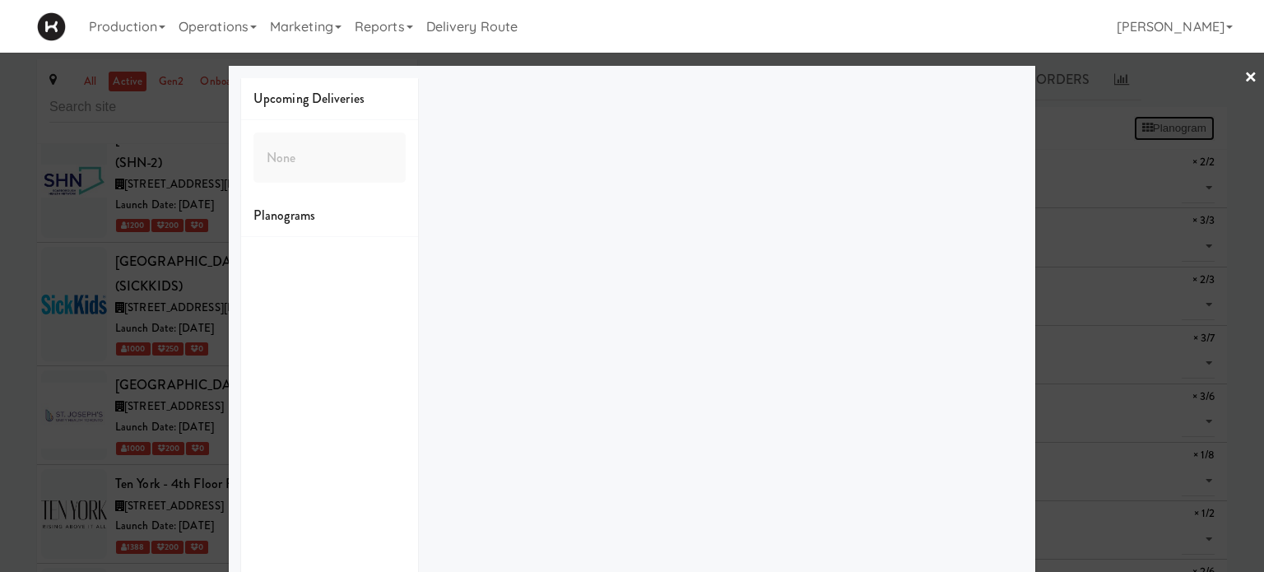
scroll to position [7983, 0]
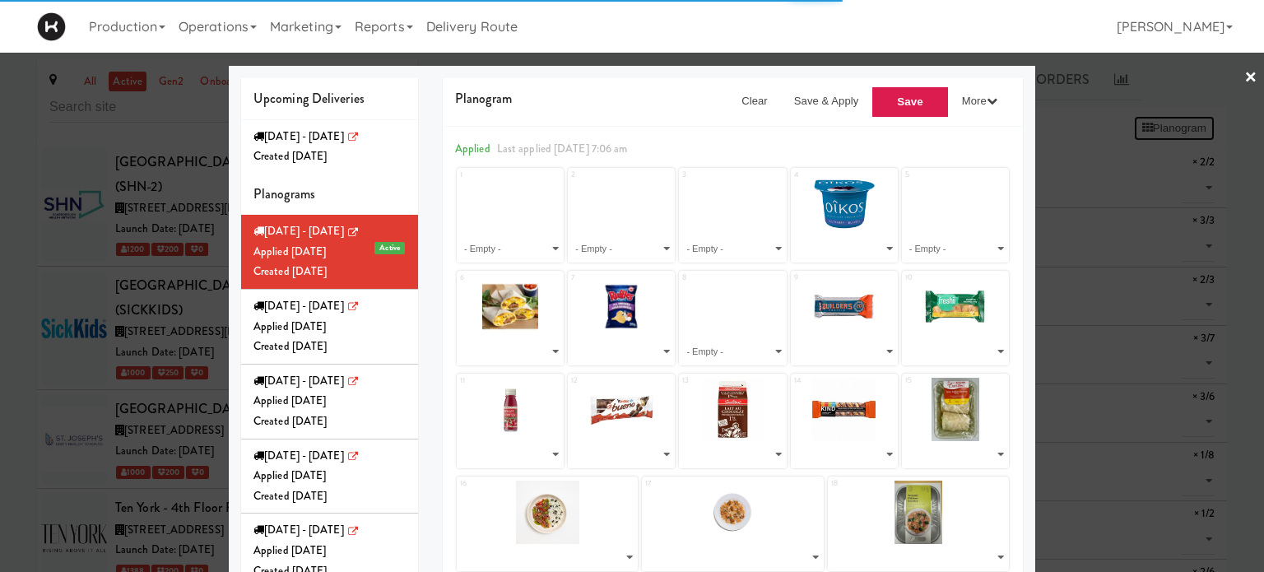
select select "number:256906"
select select "number:264229"
select select "number:257238"
select select "number:260604"
select select "number:264477"
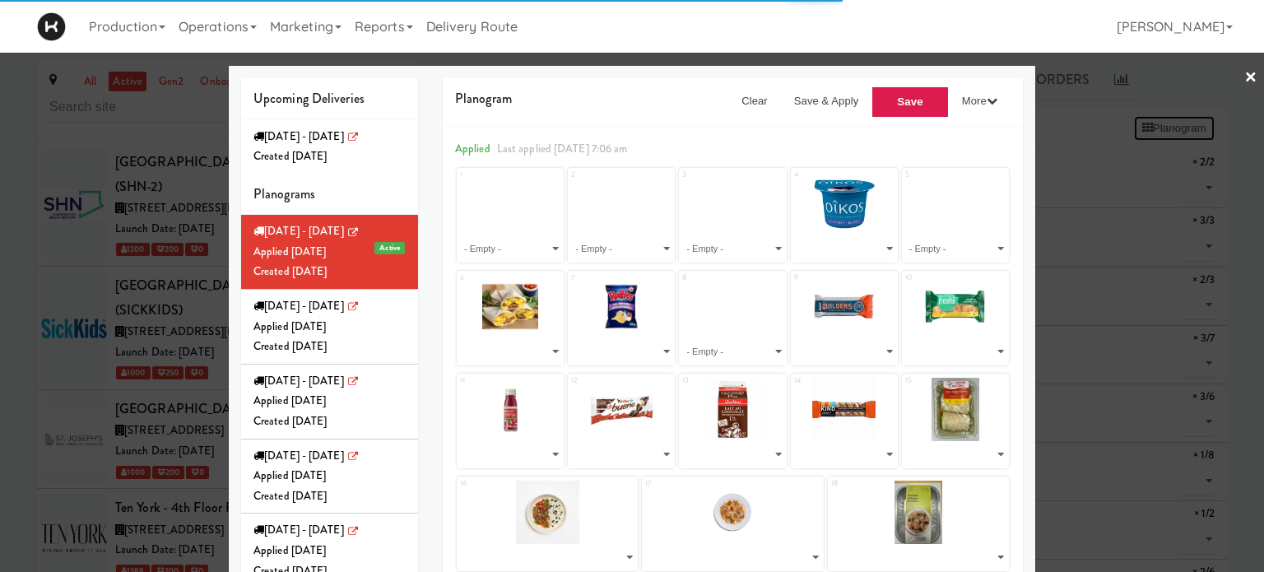
select select "number:227169"
select select "number:264031"
select select "number:257189"
select select "number:227136"
select select "number:264421"
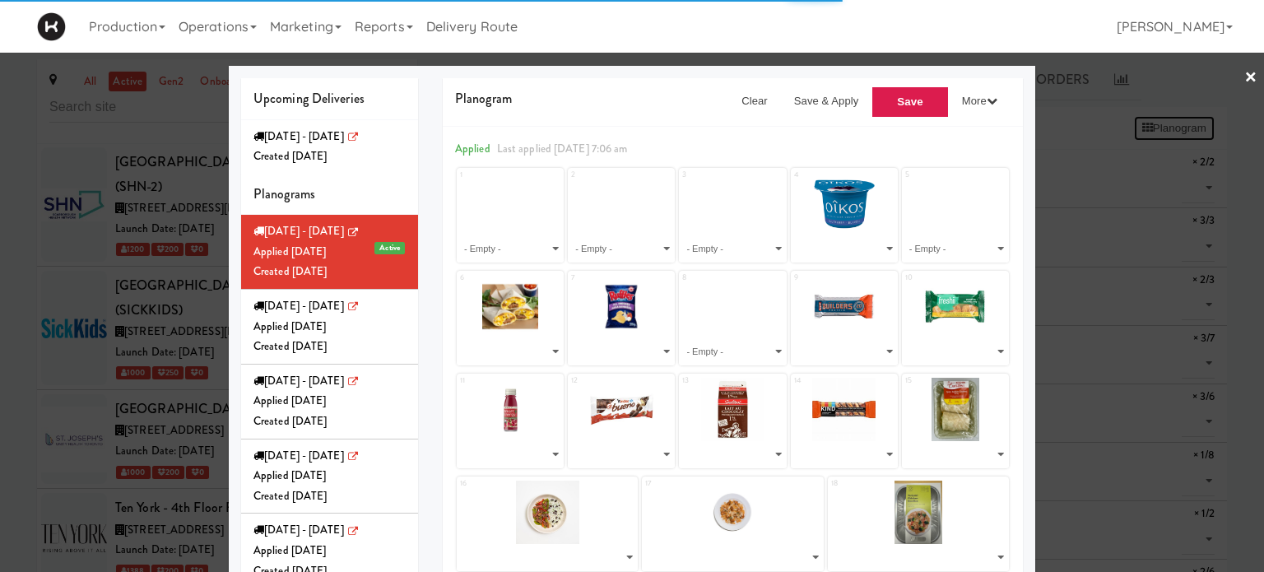
select select "number:263032"
select select "number:262985"
select select "number:262868"
select select "number:262807"
select select "number:262929"
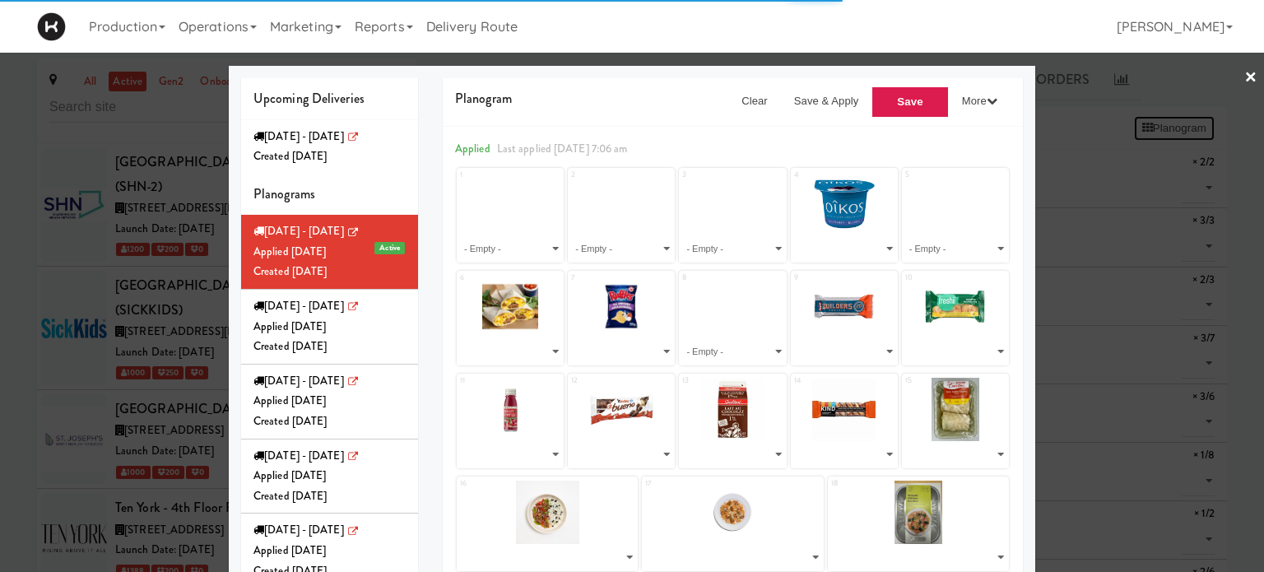
select select "number:262929"
select select "number:253556"
select select "number:257146"
select select "number:257232"
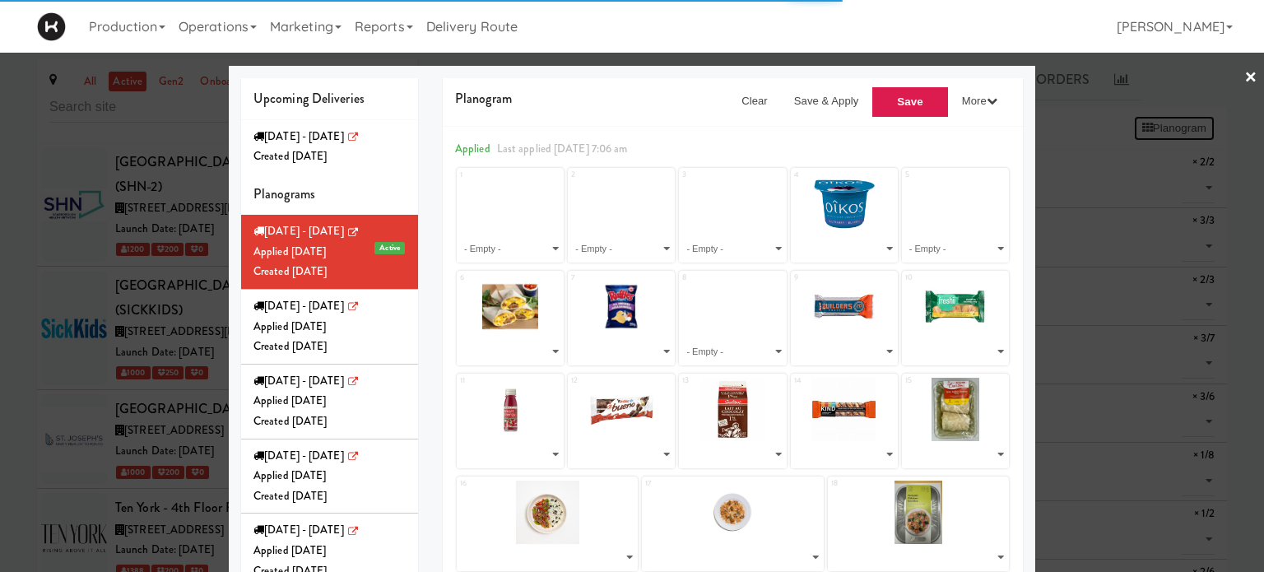
select select "number:253606"
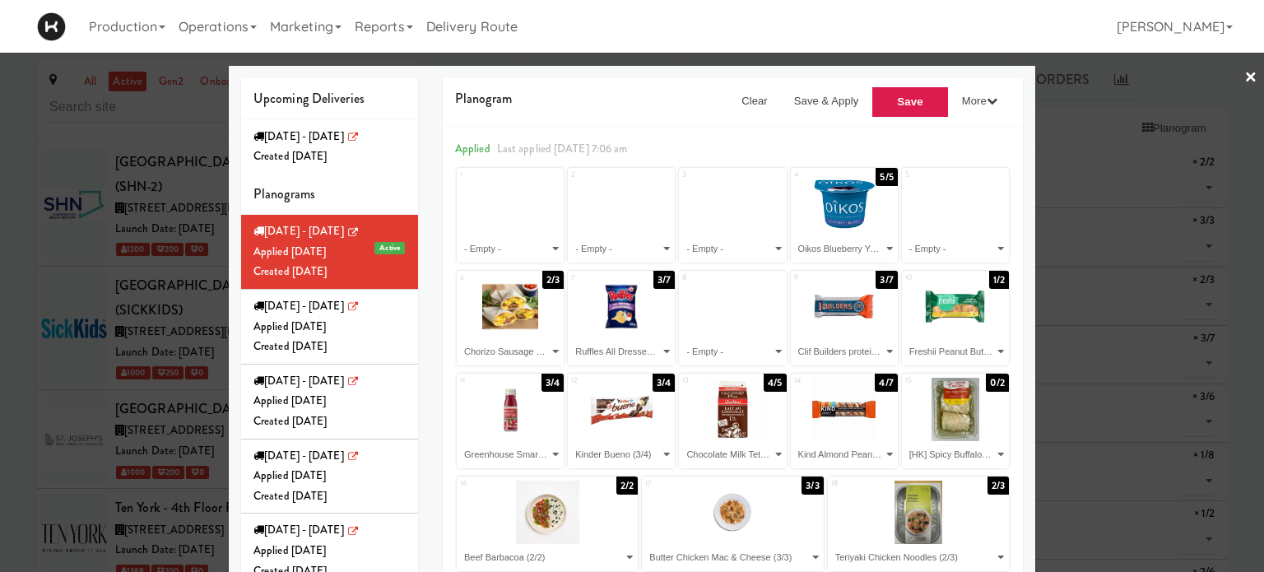
click at [1245, 79] on link "×" at bounding box center [1251, 78] width 13 height 51
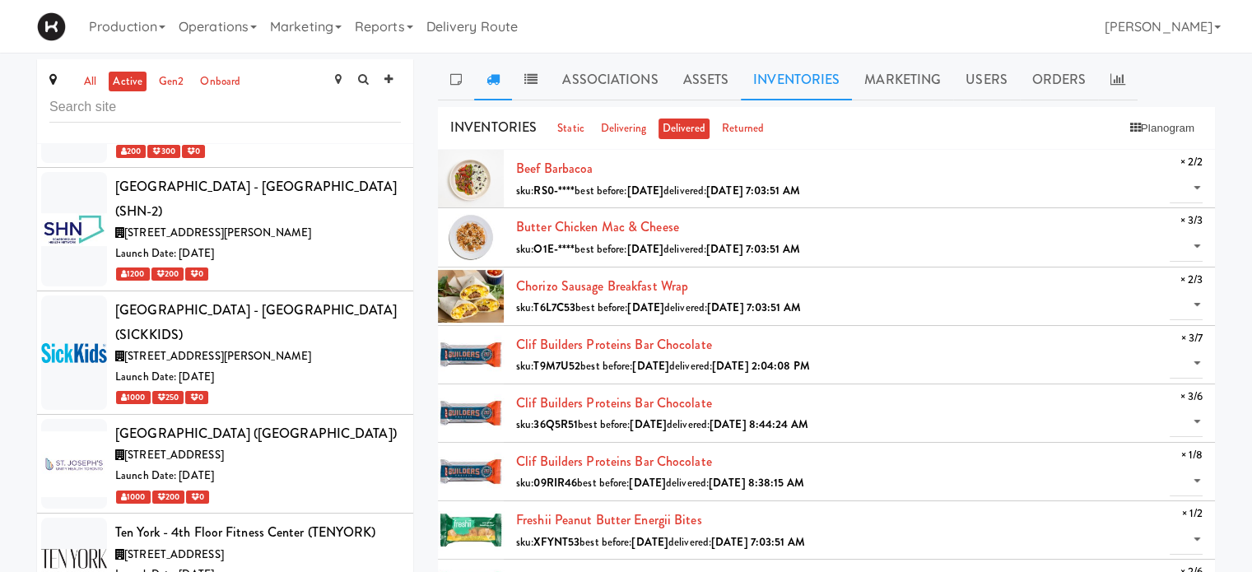
click at [490, 67] on link at bounding box center [493, 79] width 38 height 41
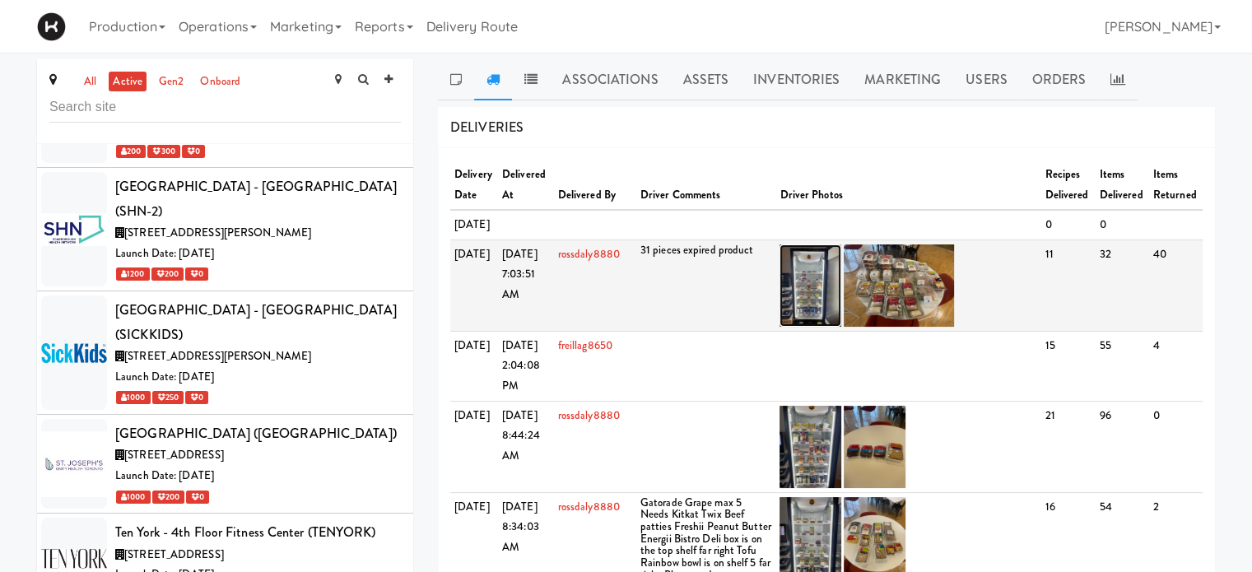
click at [821, 326] on img at bounding box center [810, 285] width 62 height 82
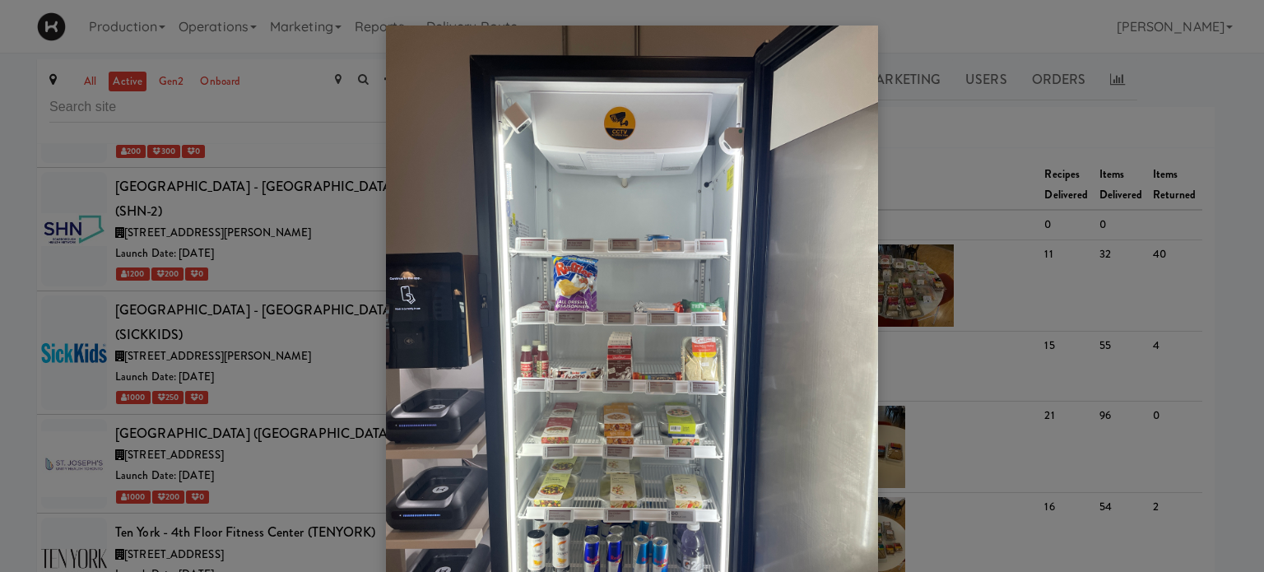
click at [951, 154] on div at bounding box center [632, 286] width 1264 height 572
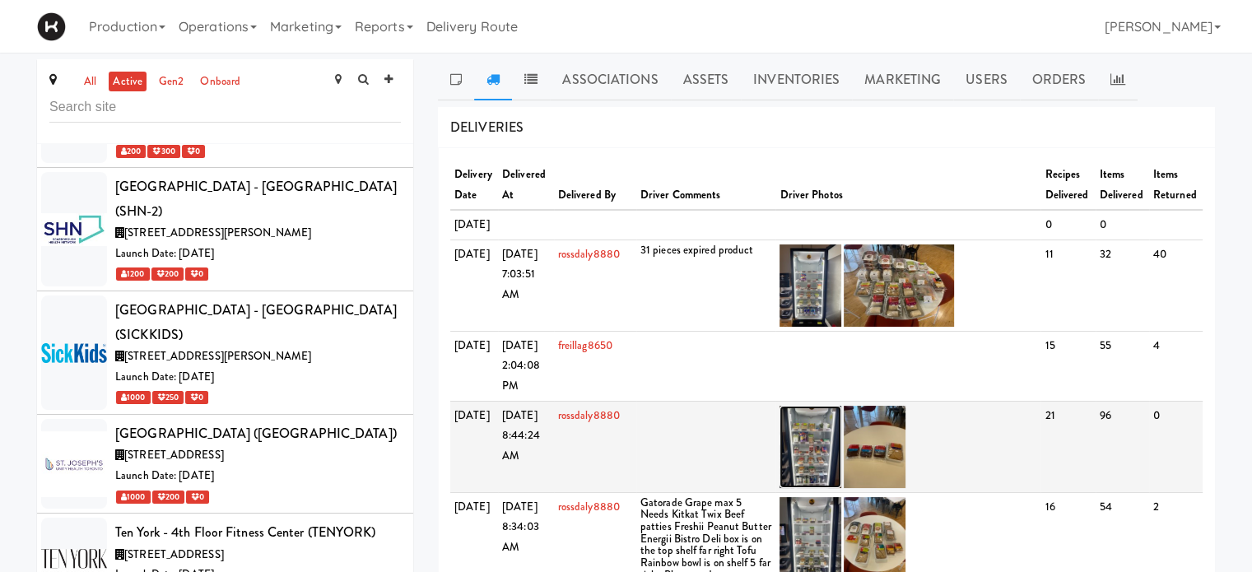
click at [805, 481] on img at bounding box center [810, 447] width 62 height 82
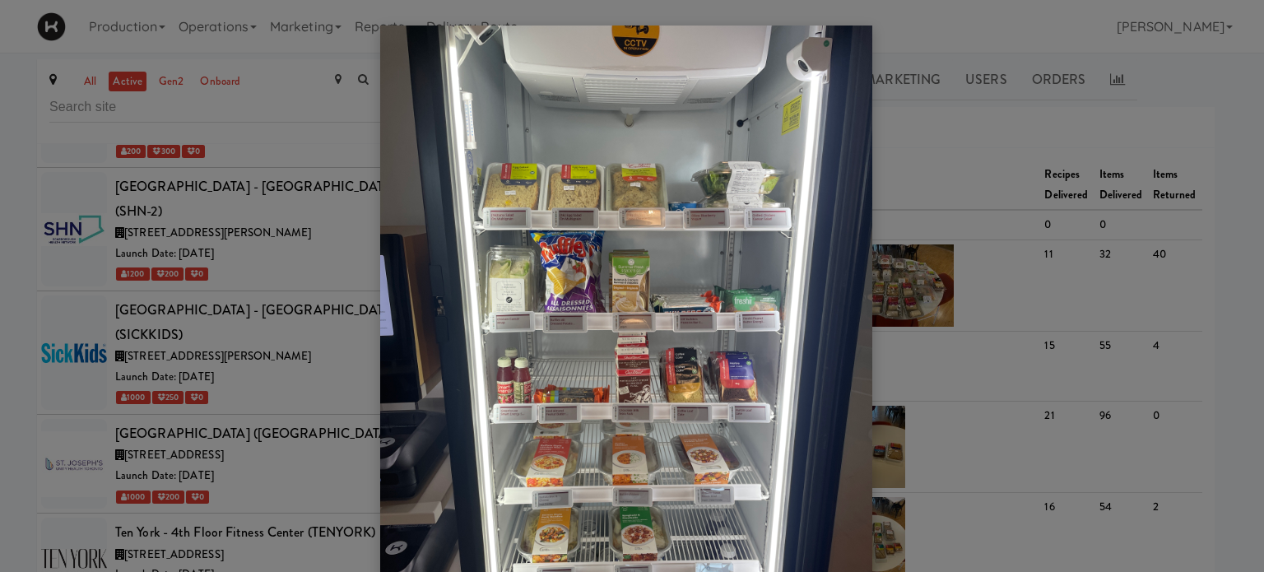
click at [894, 152] on div at bounding box center [632, 286] width 1264 height 572
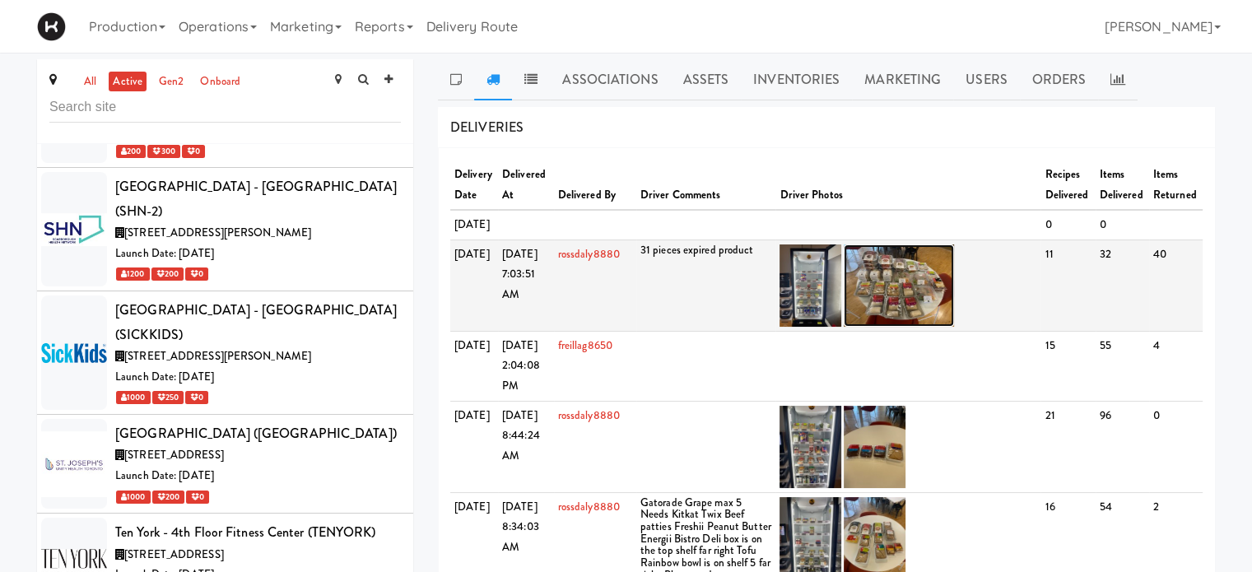
click at [912, 326] on img at bounding box center [899, 285] width 110 height 82
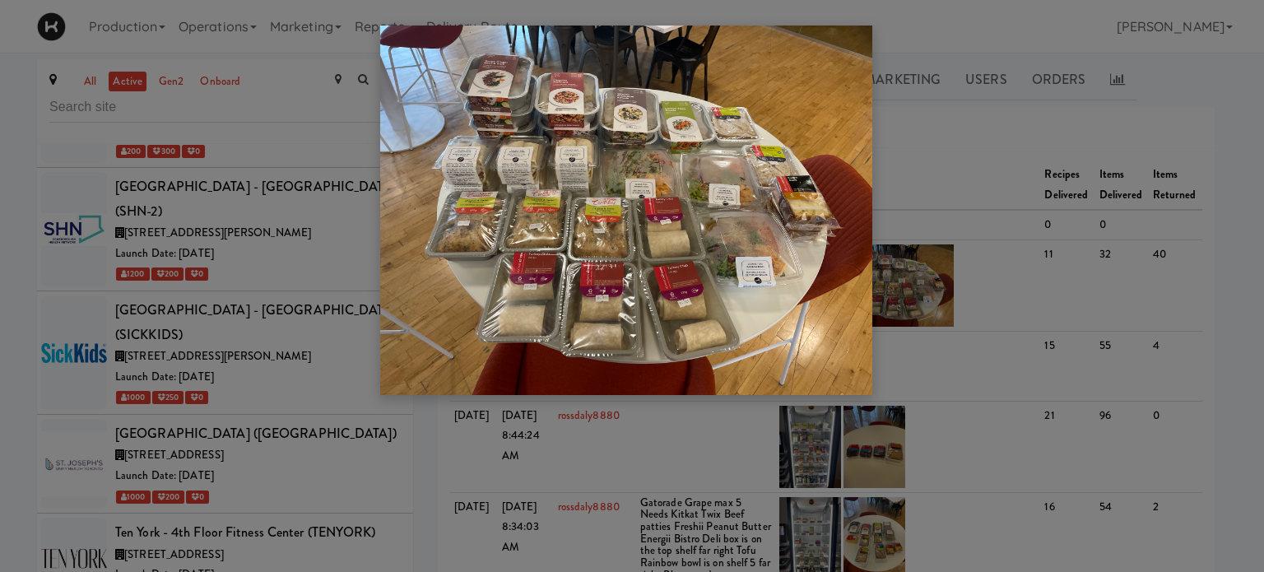
click at [961, 161] on div at bounding box center [632, 286] width 1264 height 572
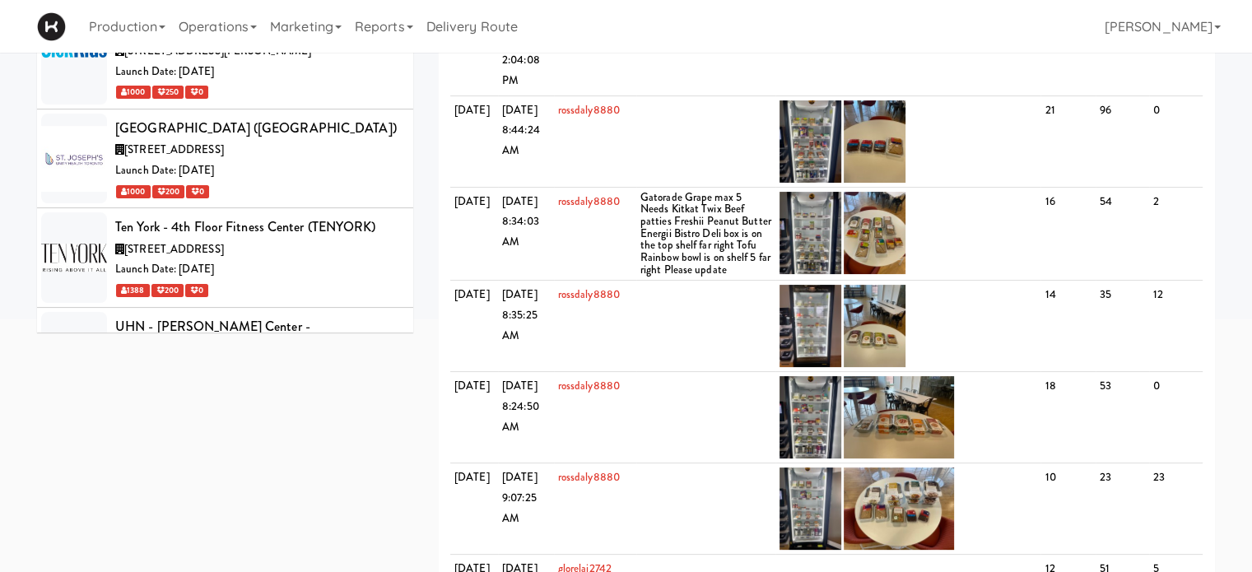
scroll to position [378, 0]
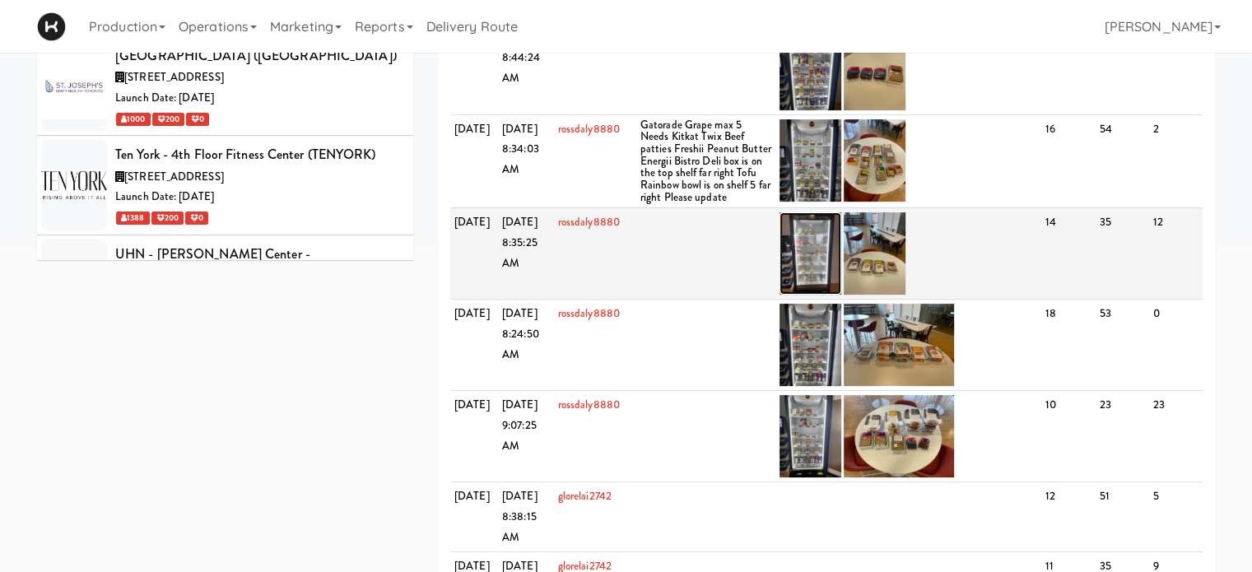
click at [826, 295] on img at bounding box center [810, 253] width 62 height 82
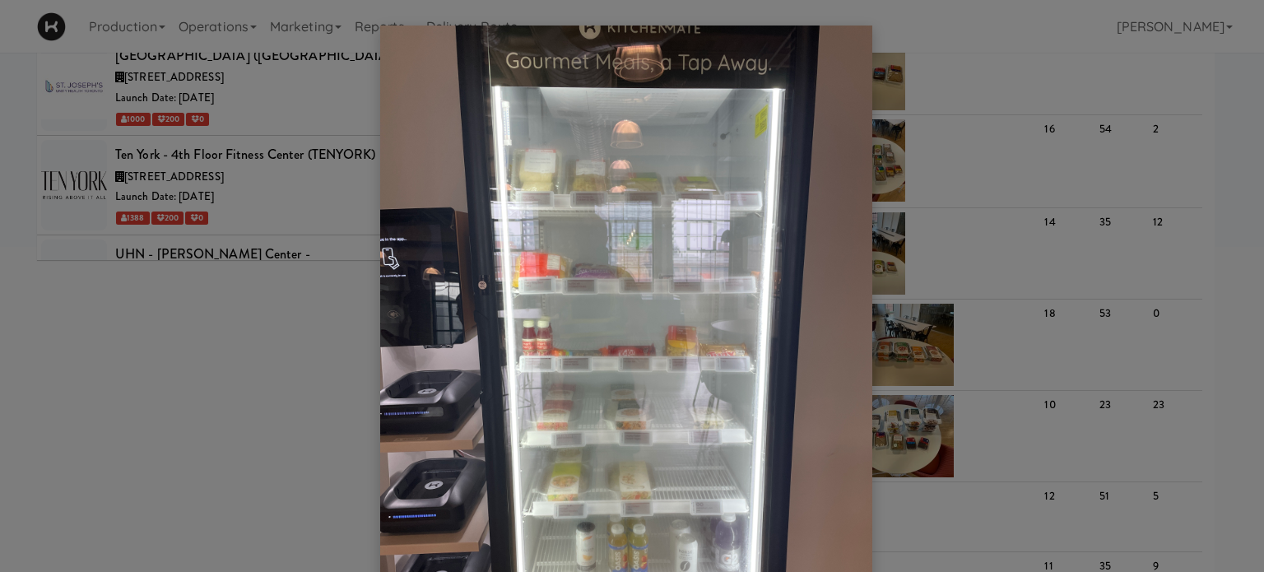
click at [1162, 154] on div at bounding box center [632, 286] width 1264 height 572
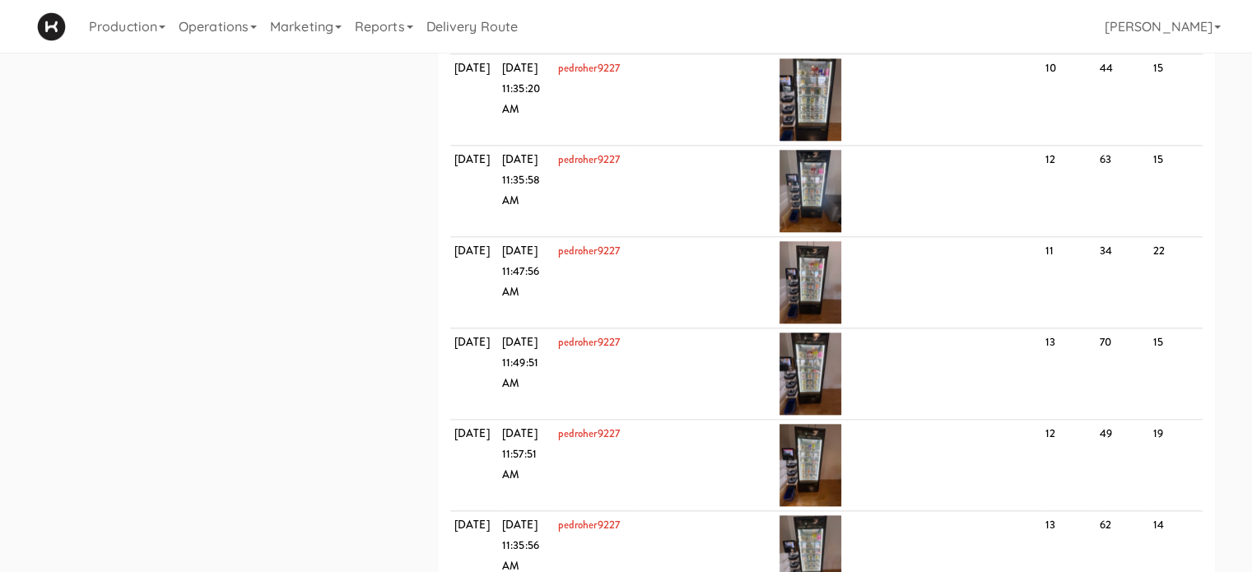
scroll to position [1811, 0]
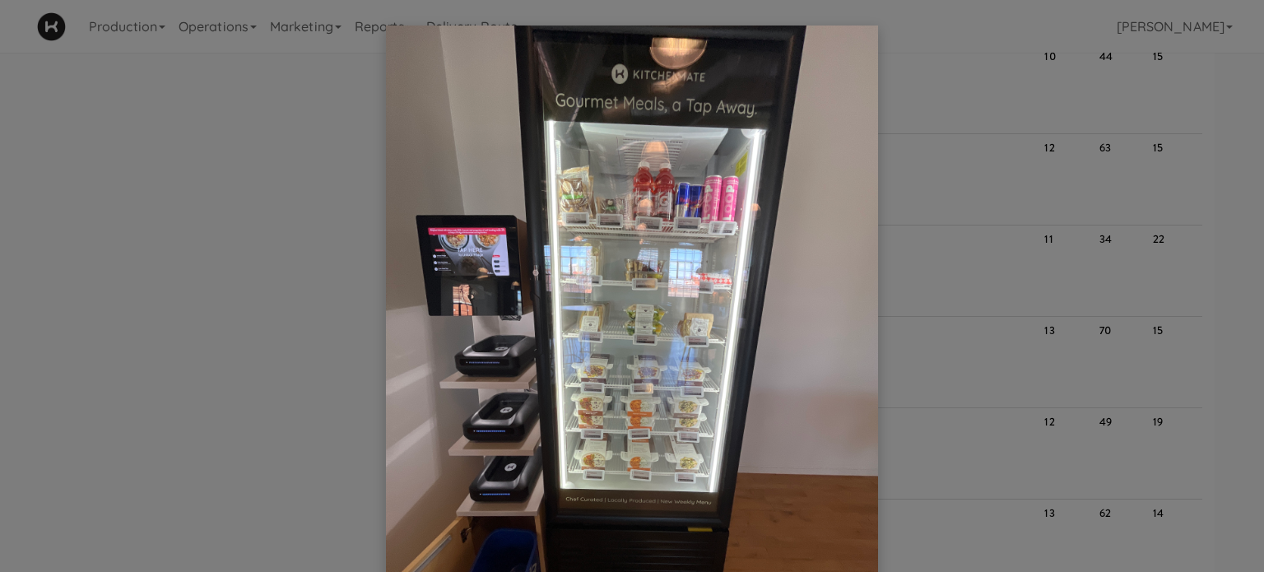
click at [1194, 156] on div at bounding box center [632, 286] width 1264 height 572
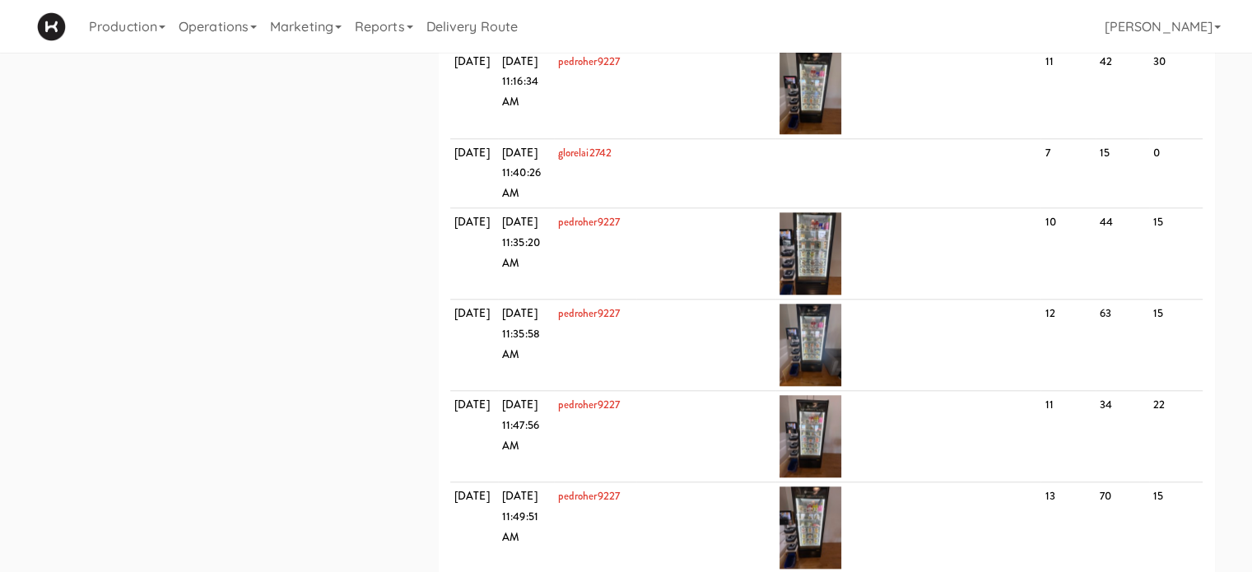
scroll to position [1621, 0]
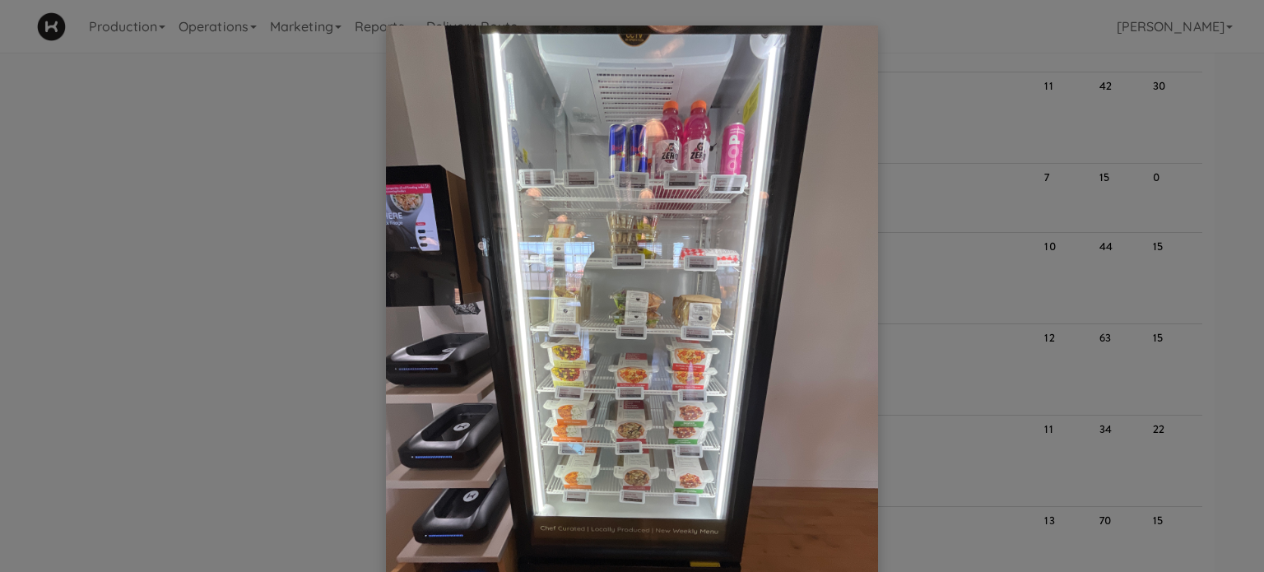
click at [1222, 167] on div at bounding box center [632, 286] width 1264 height 572
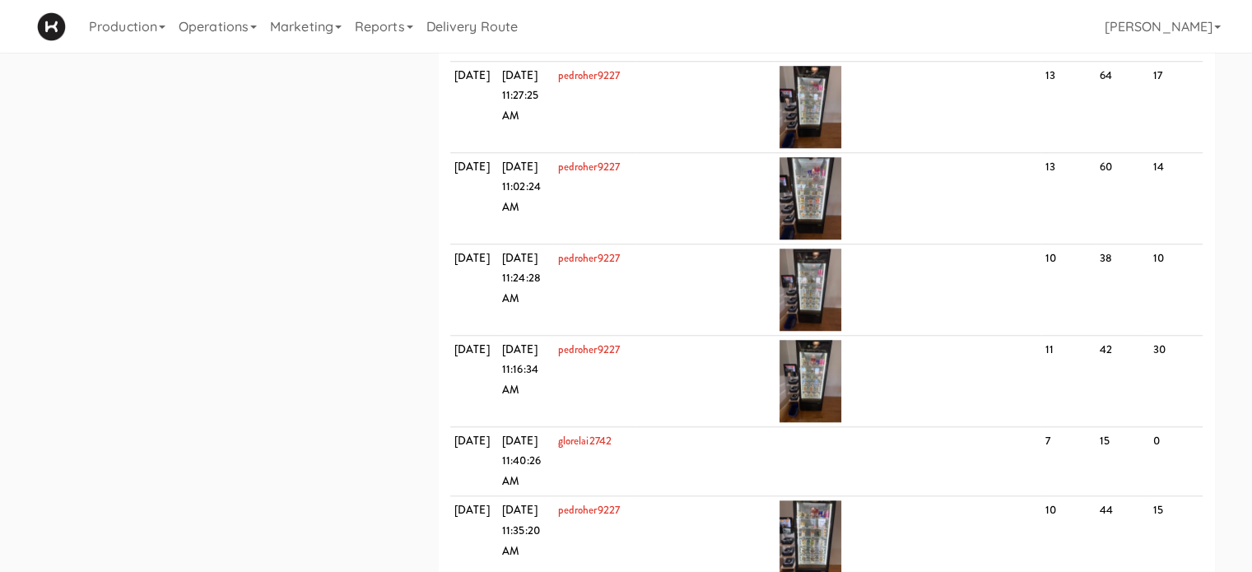
scroll to position [1333, 0]
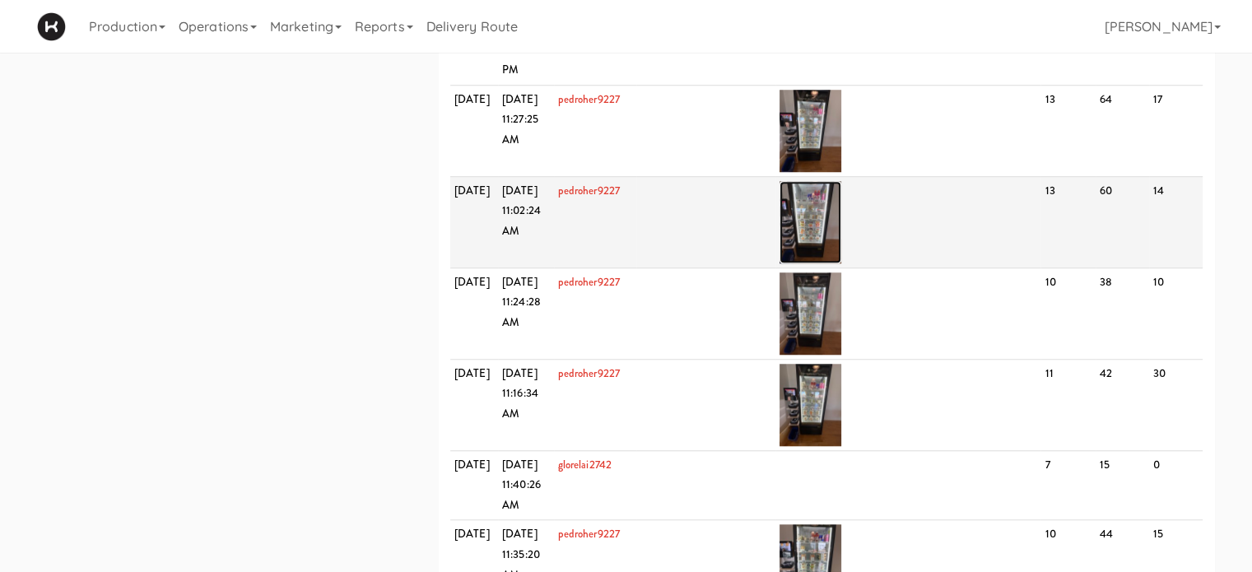
click at [826, 263] on img at bounding box center [810, 222] width 62 height 82
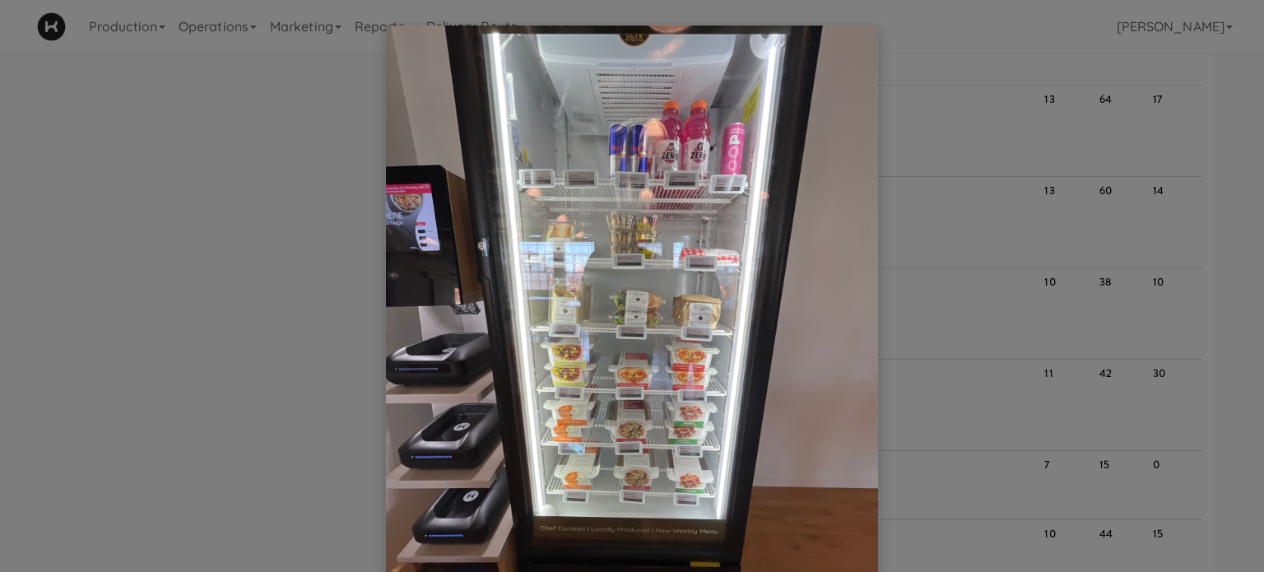
click at [1217, 211] on div at bounding box center [632, 286] width 1264 height 572
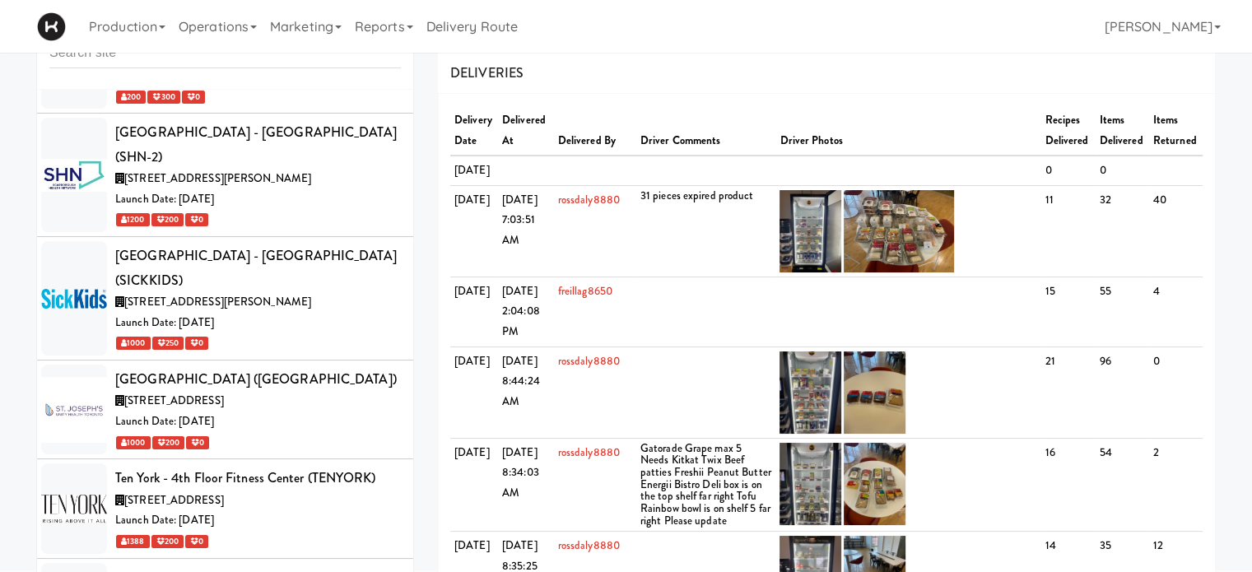
scroll to position [0, 0]
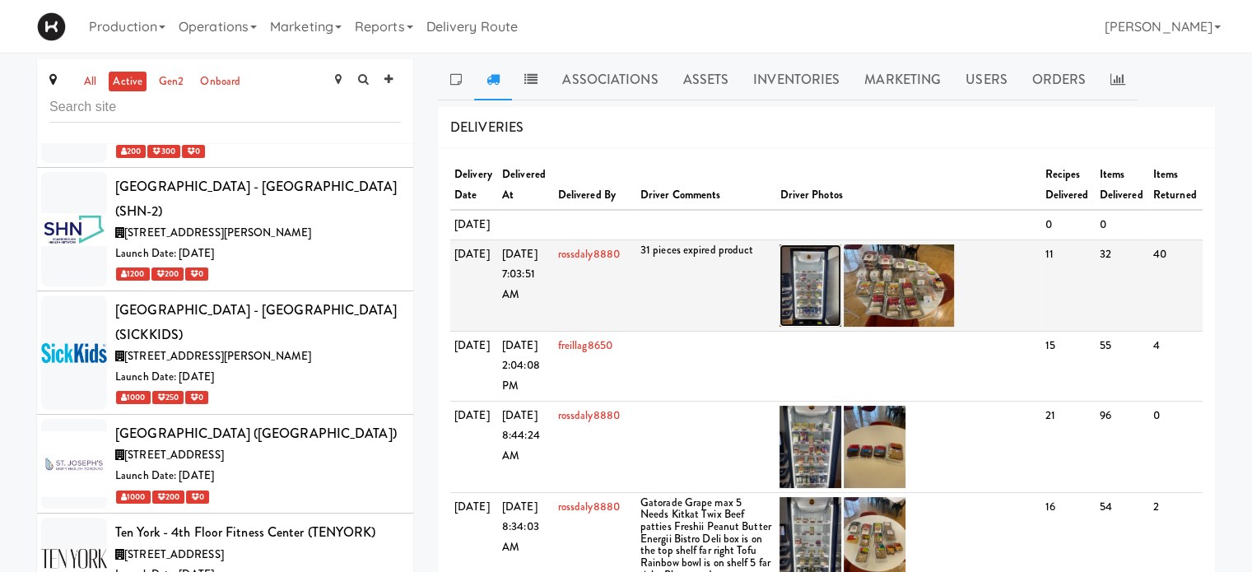
click at [825, 299] on img at bounding box center [810, 285] width 62 height 82
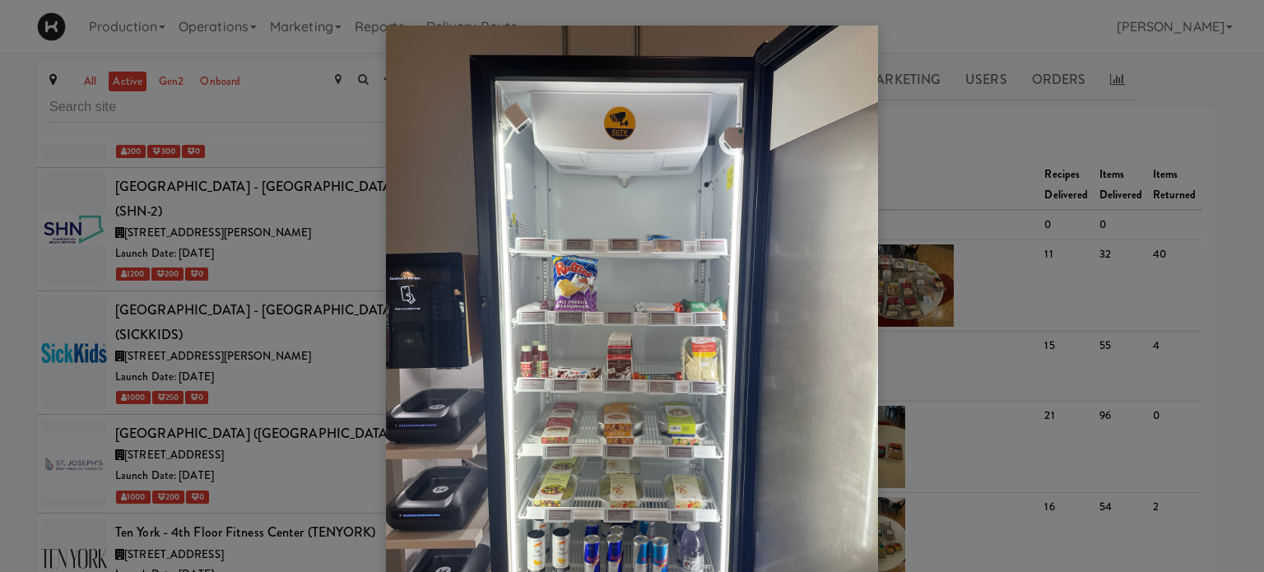
click at [947, 98] on div at bounding box center [632, 286] width 1264 height 572
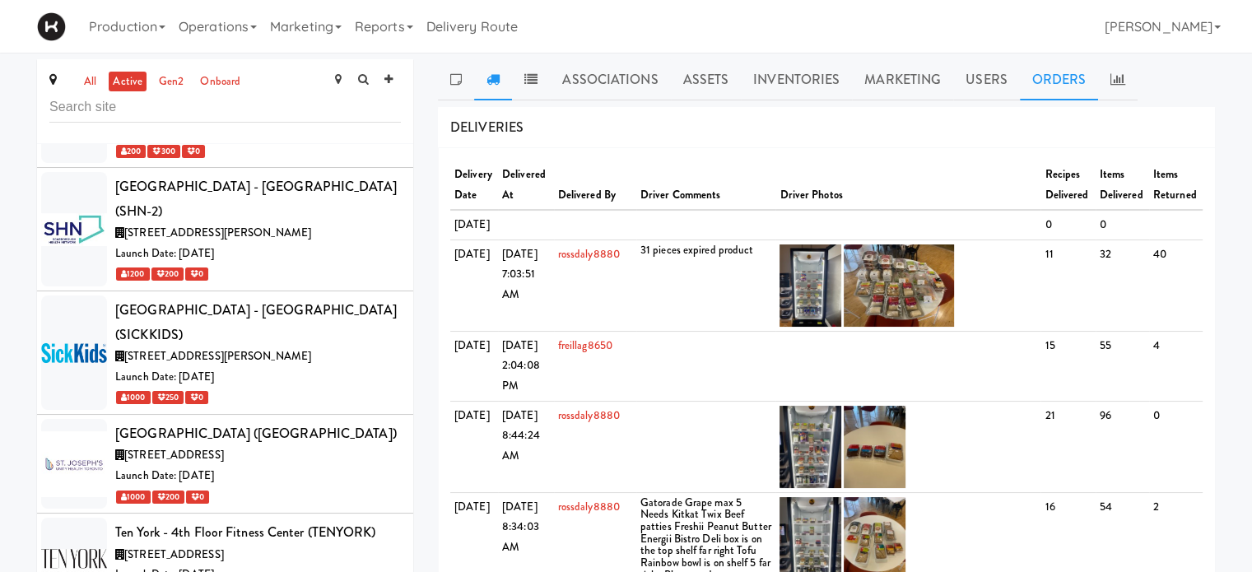
click at [1034, 70] on link "Orders" at bounding box center [1059, 79] width 79 height 41
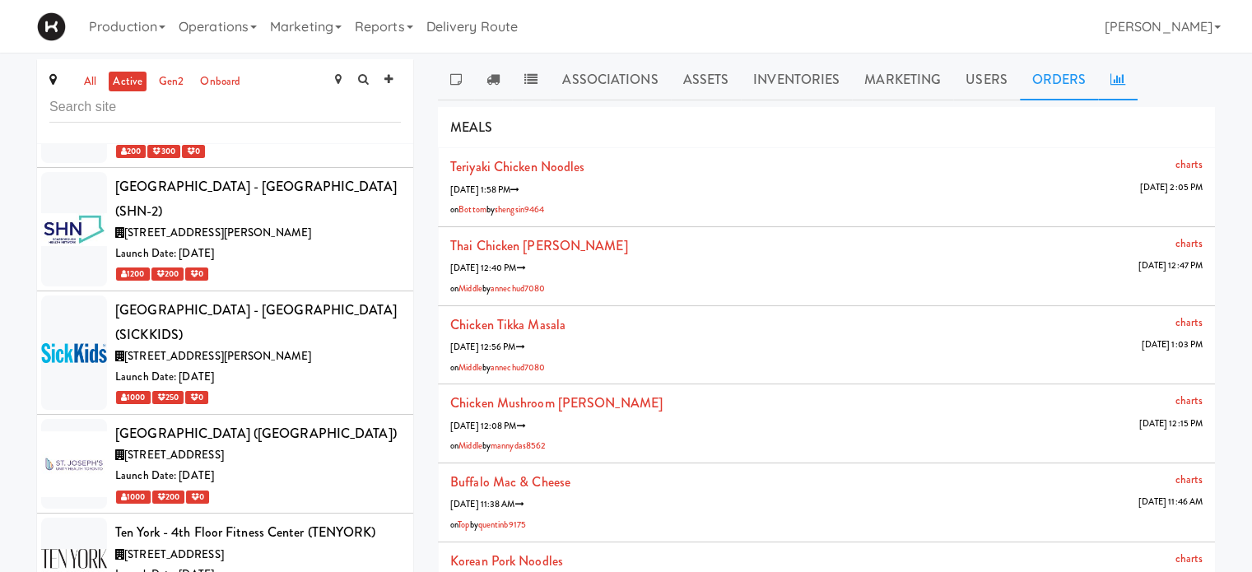
click at [1114, 81] on icon at bounding box center [1117, 78] width 15 height 13
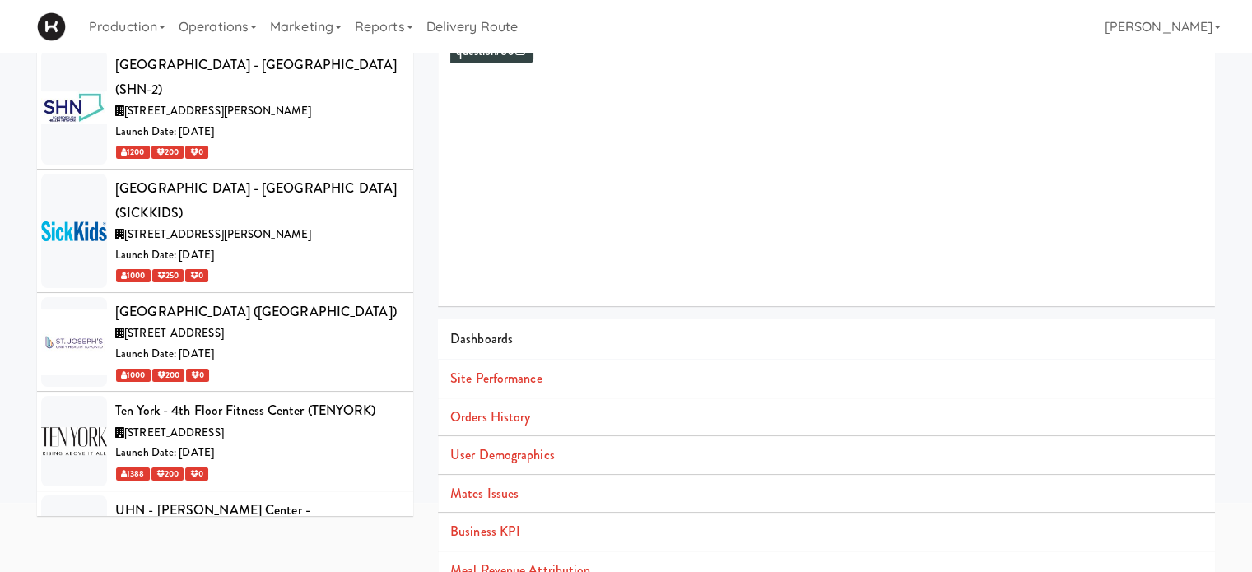
scroll to position [150, 0]
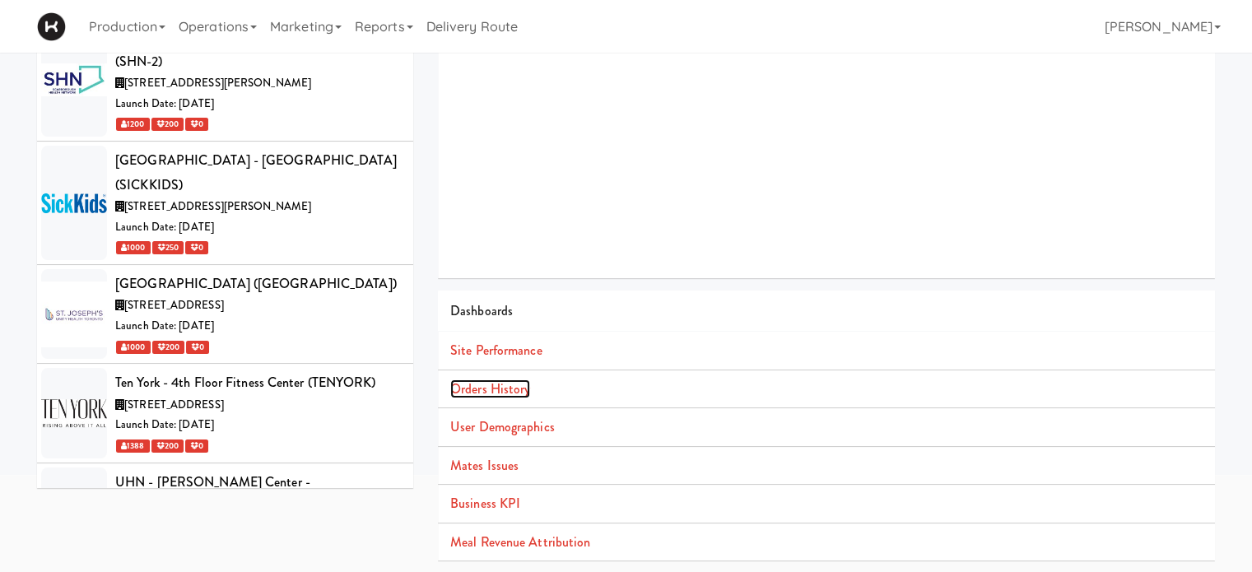
click at [494, 381] on link "Orders History" at bounding box center [490, 388] width 80 height 19
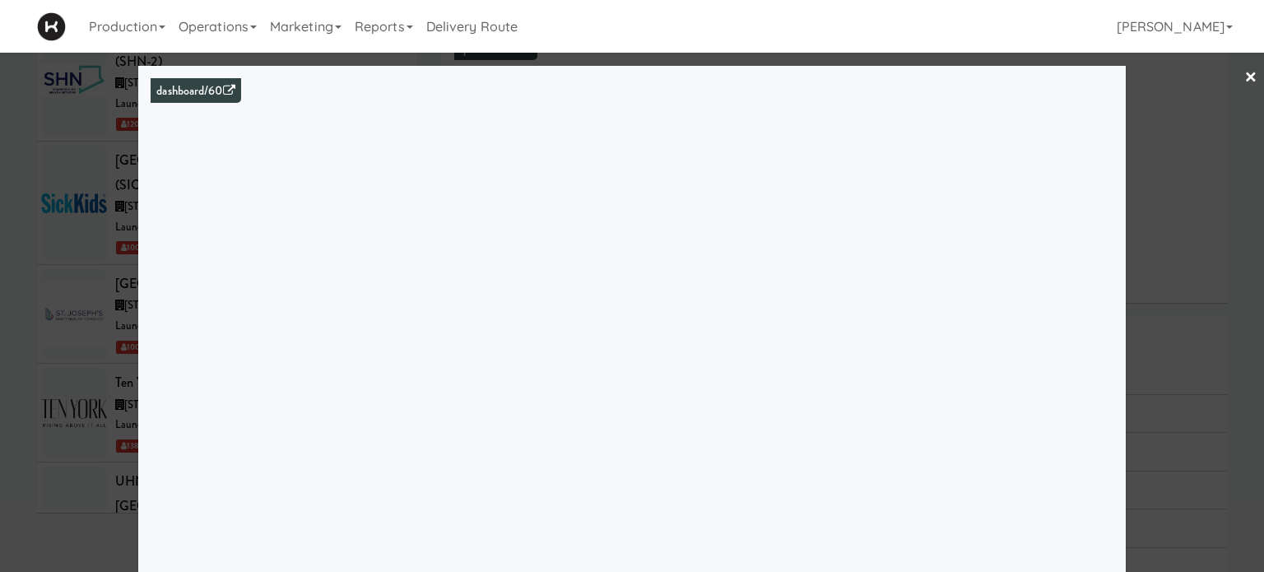
click at [1245, 75] on link "×" at bounding box center [1251, 78] width 13 height 51
